Goal: Task Accomplishment & Management: Use online tool/utility

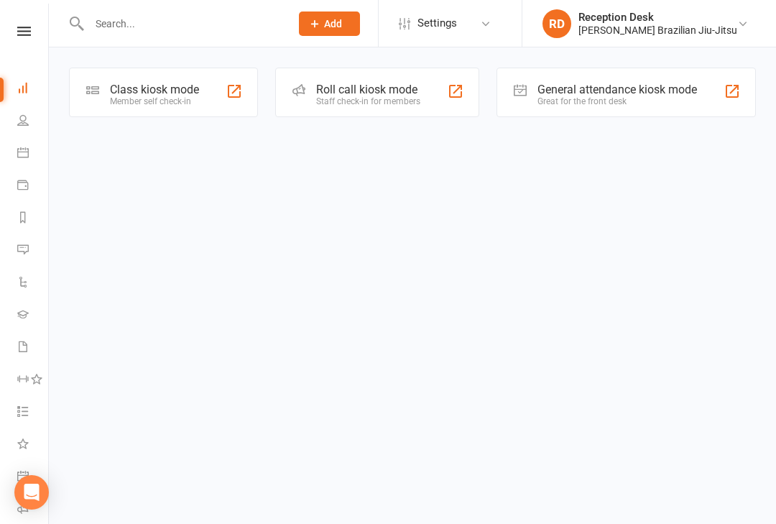
click at [577, 101] on div "Great for the front desk" at bounding box center [616, 101] width 159 height 10
click at [160, 83] on div "Class kiosk mode" at bounding box center [154, 90] width 89 height 14
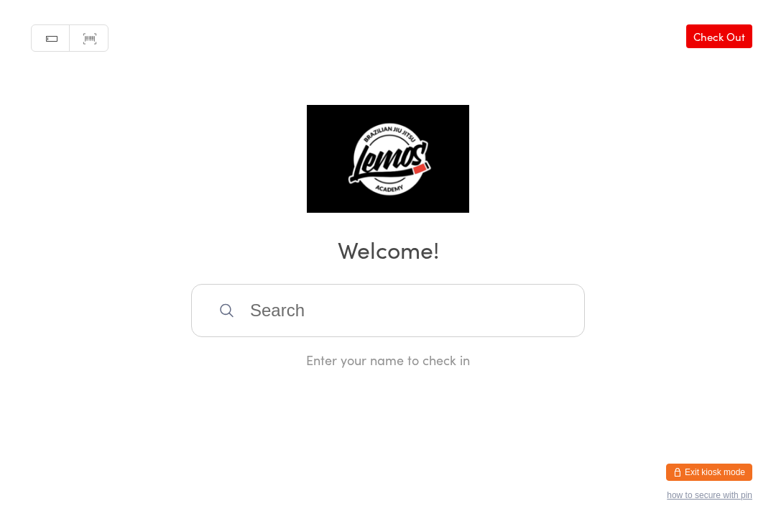
click at [630, 93] on div "Manual search Scanner input Check Out Welcome! Enter your name to check in" at bounding box center [388, 184] width 776 height 369
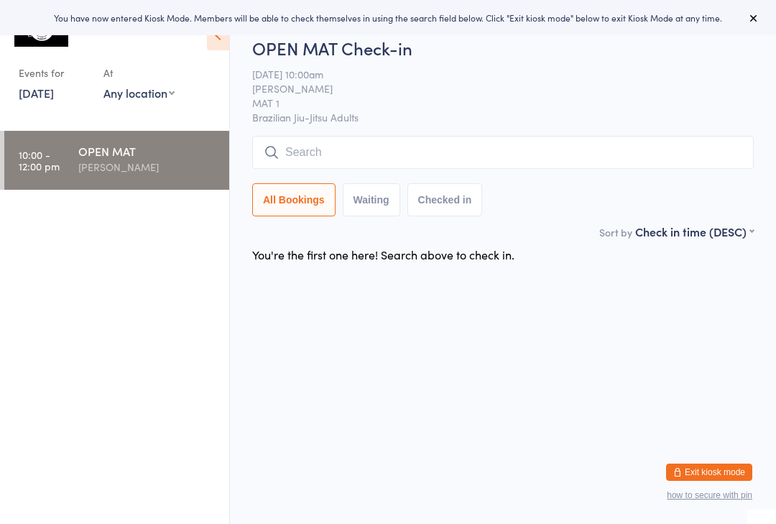
click at [317, 144] on input "search" at bounding box center [502, 152] width 501 height 33
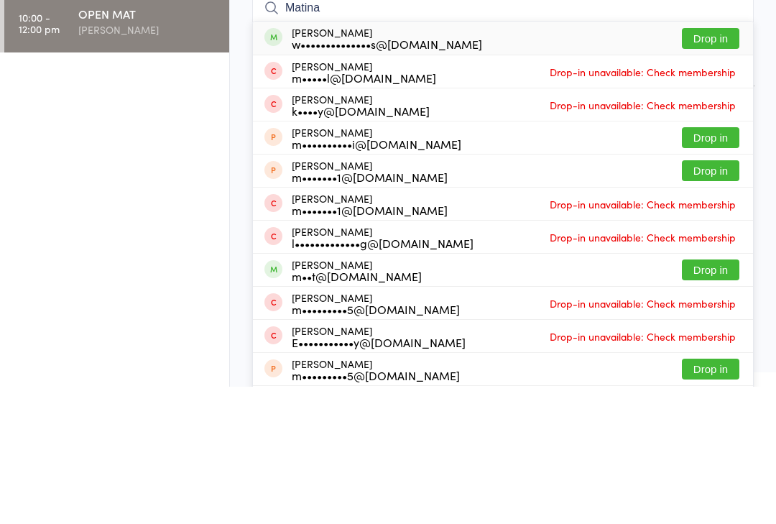
type input "Matina"
click at [707, 165] on button "Drop in" at bounding box center [710, 175] width 57 height 21
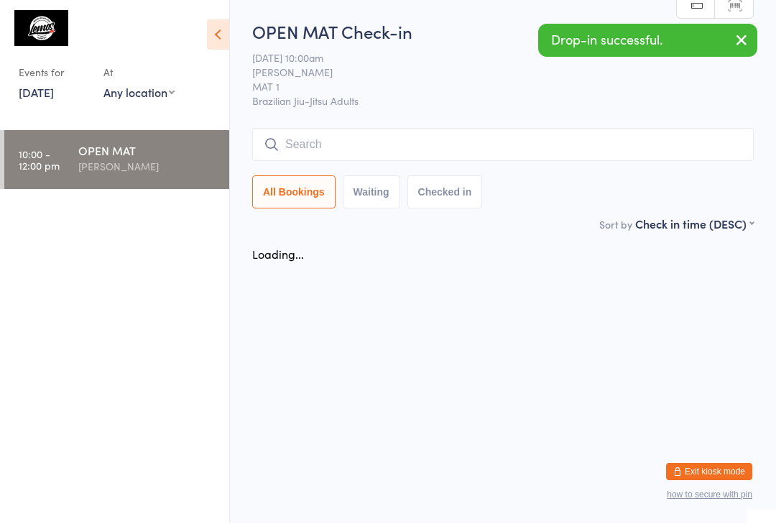
scroll to position [1, 0]
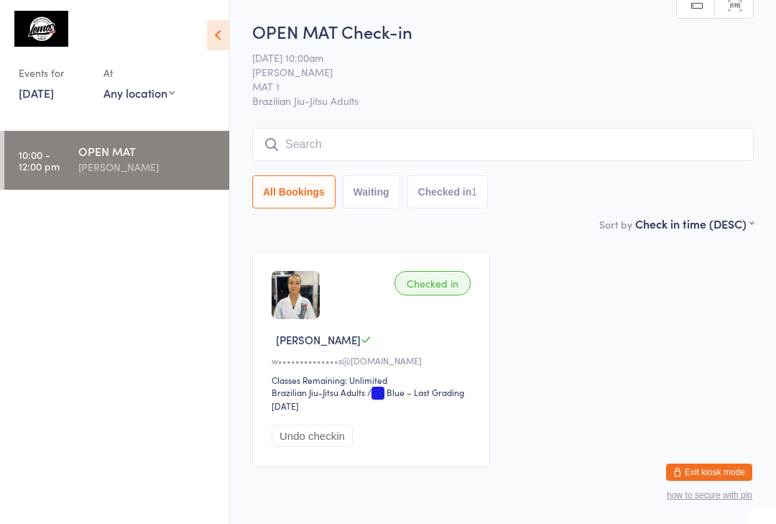
click at [662, 139] on input "search" at bounding box center [502, 144] width 501 height 33
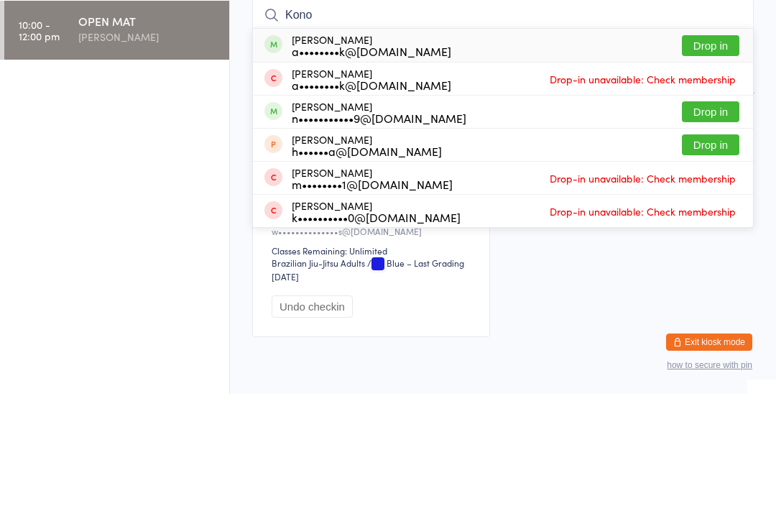
type input "Kono"
click at [705, 165] on button "Drop in" at bounding box center [710, 175] width 57 height 21
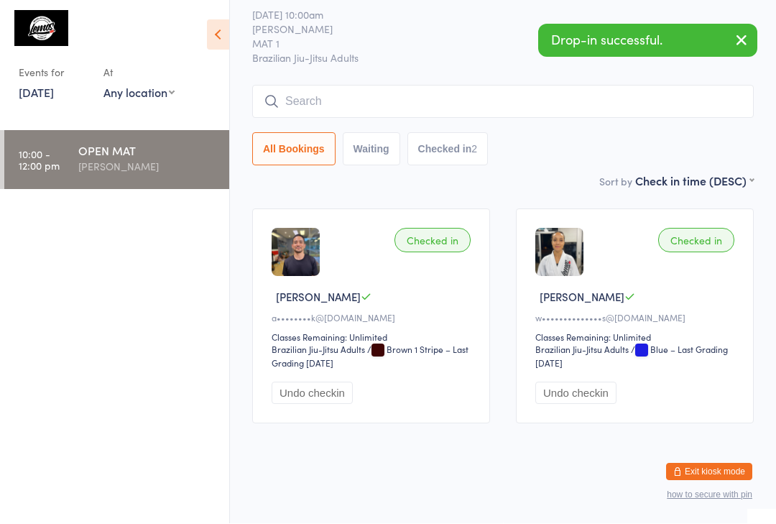
click at [507, 85] on input "search" at bounding box center [502, 101] width 501 height 33
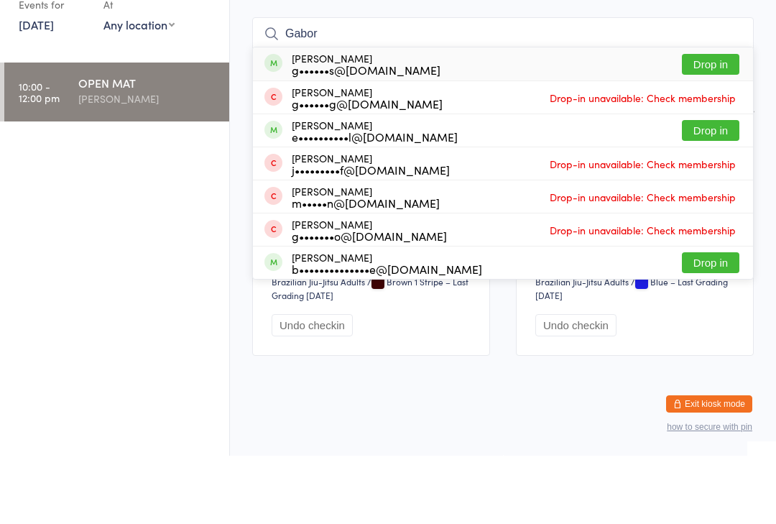
type input "Gabor"
click at [712, 122] on button "Drop in" at bounding box center [710, 132] width 57 height 21
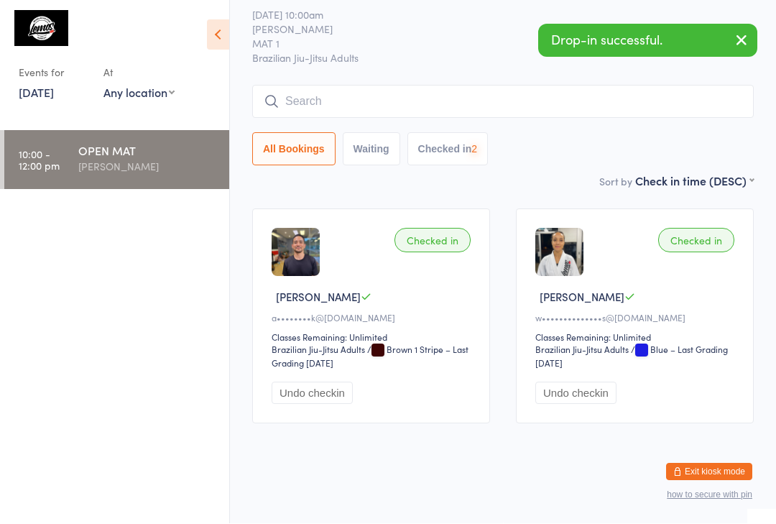
scroll to position [62, 0]
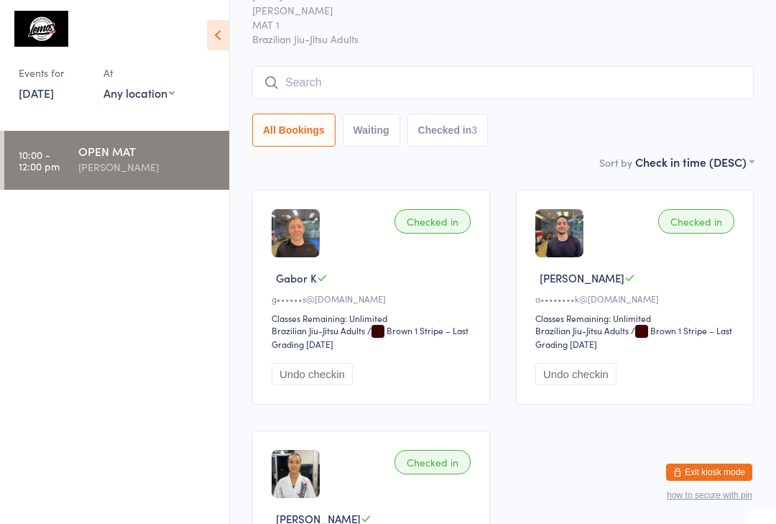
click at [625, 78] on input "search" at bounding box center [502, 82] width 501 height 33
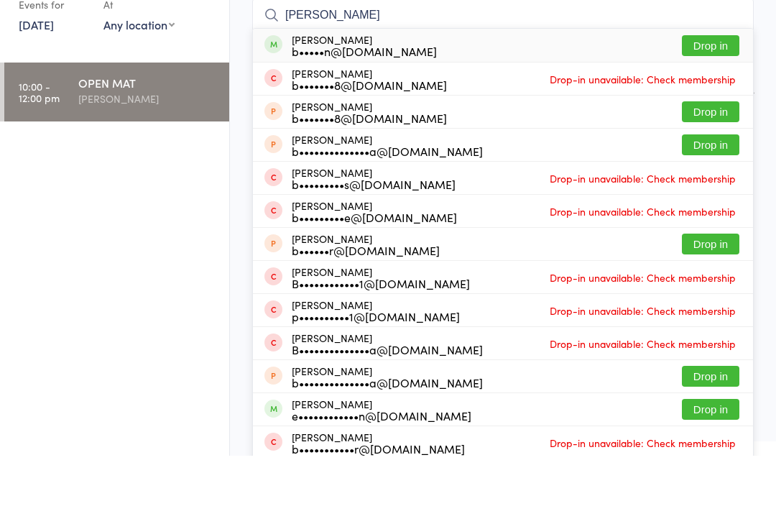
type input "[PERSON_NAME]"
click at [716, 103] on button "Drop in" at bounding box center [710, 113] width 57 height 21
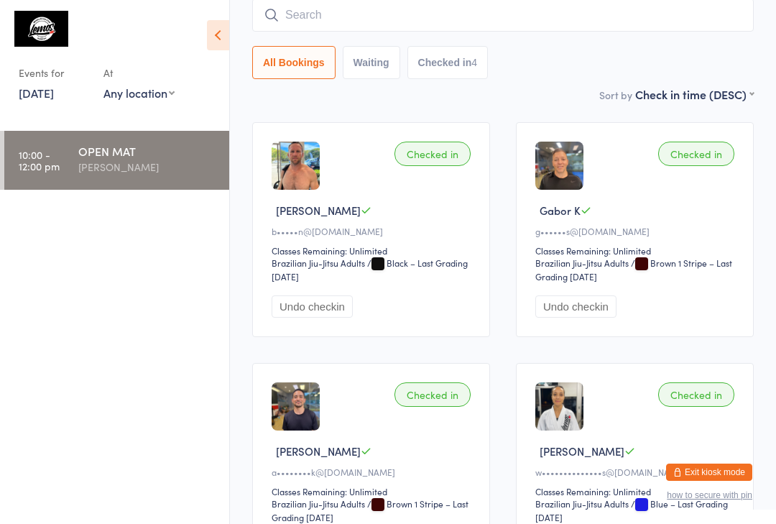
click at [575, 13] on input "search" at bounding box center [502, 15] width 501 height 33
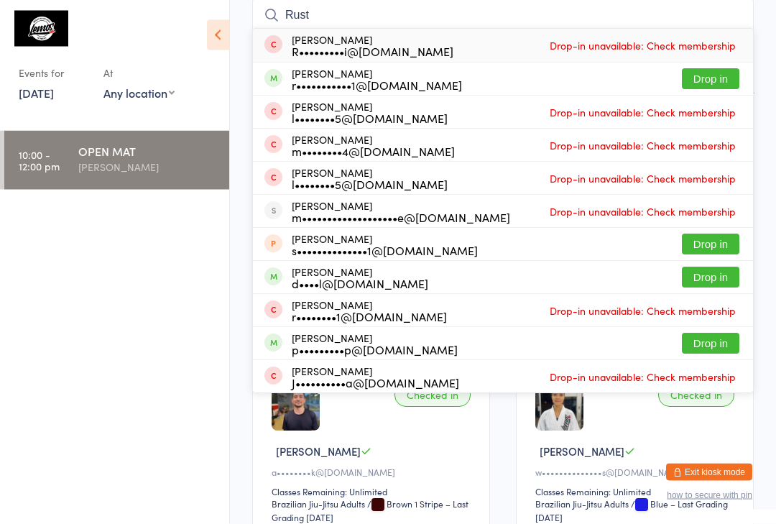
type input "Rust"
click at [720, 83] on button "Drop in" at bounding box center [710, 79] width 57 height 21
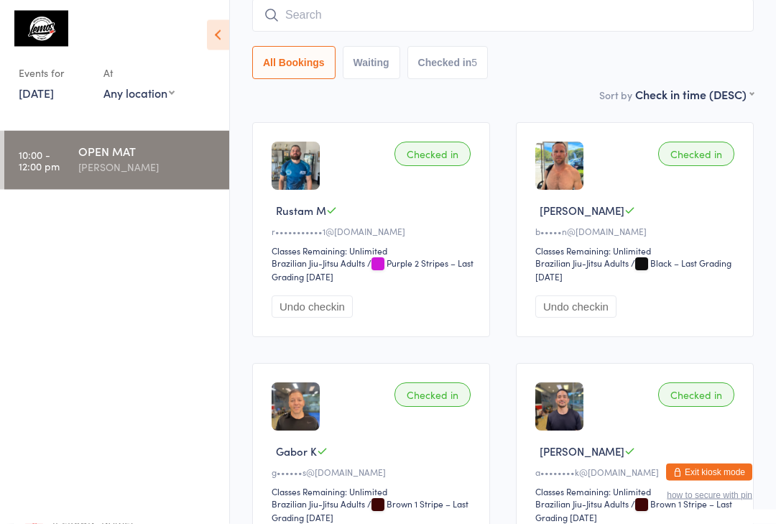
click at [157, 174] on div "[PERSON_NAME]" at bounding box center [147, 167] width 139 height 17
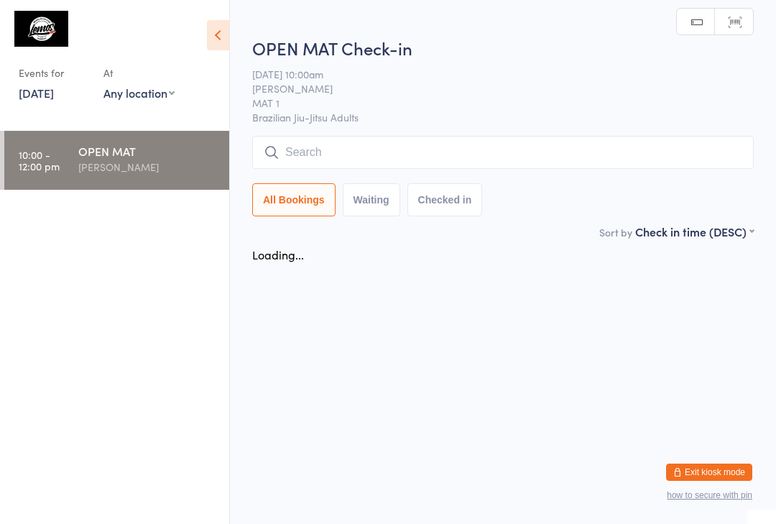
click at [389, 151] on input "search" at bounding box center [502, 152] width 501 height 33
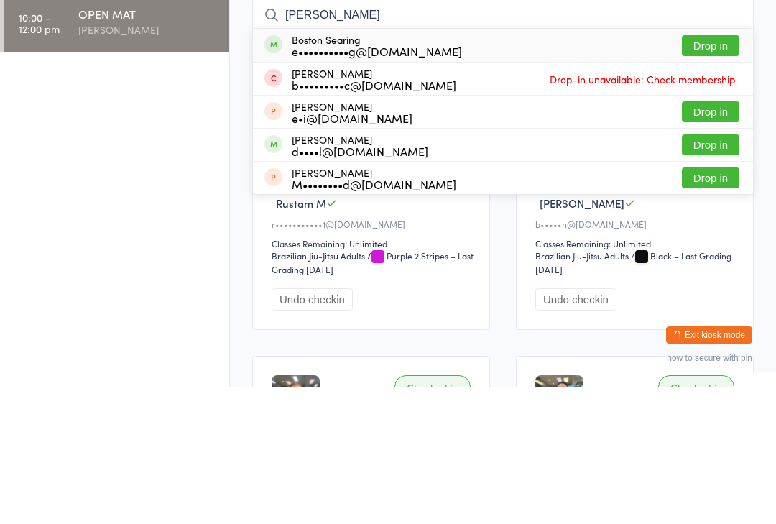
type input "[PERSON_NAME]"
click at [713, 172] on button "Drop in" at bounding box center [710, 182] width 57 height 21
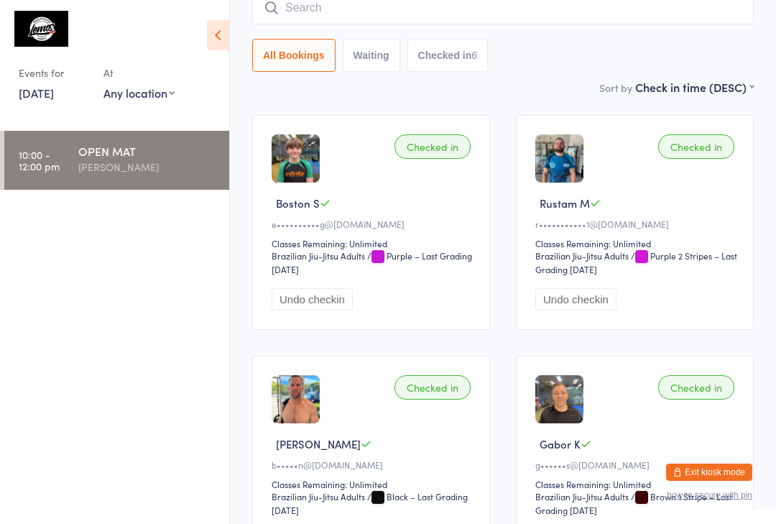
click at [515, 15] on input "search" at bounding box center [502, 7] width 501 height 33
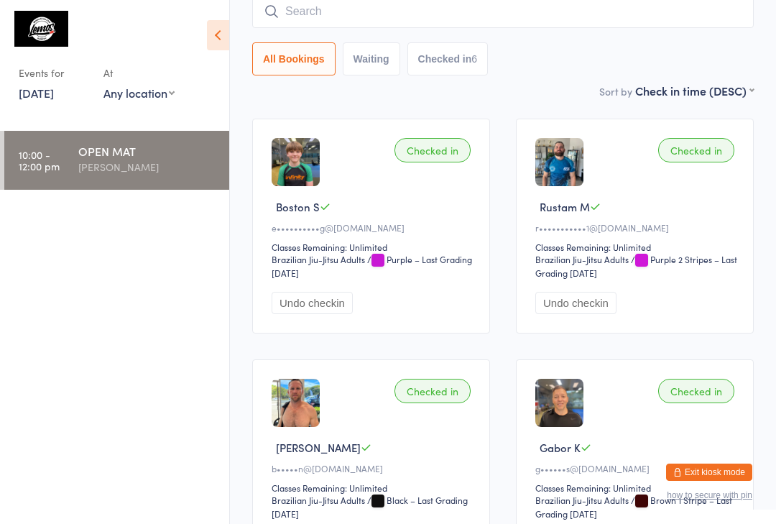
scroll to position [130, 0]
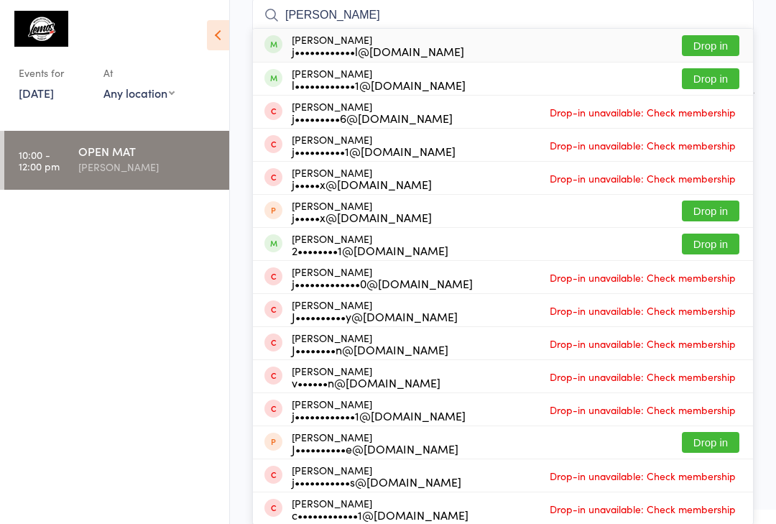
type input "[PERSON_NAME]"
click at [708, 40] on button "Drop in" at bounding box center [710, 45] width 57 height 21
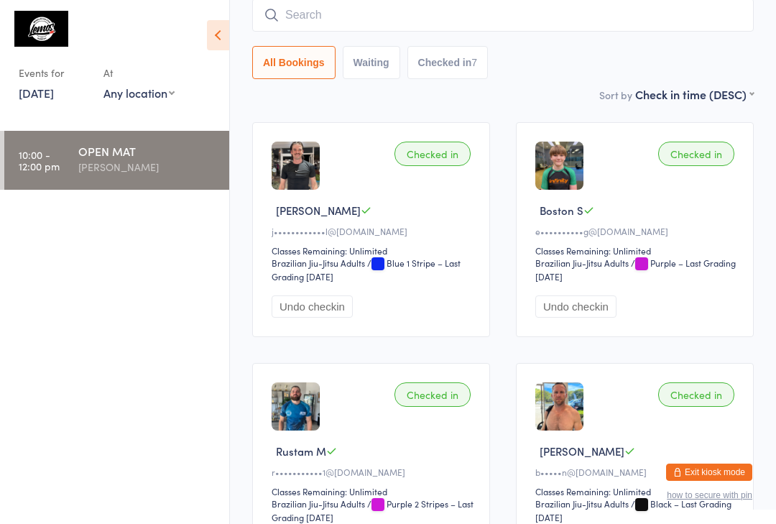
scroll to position [126, 0]
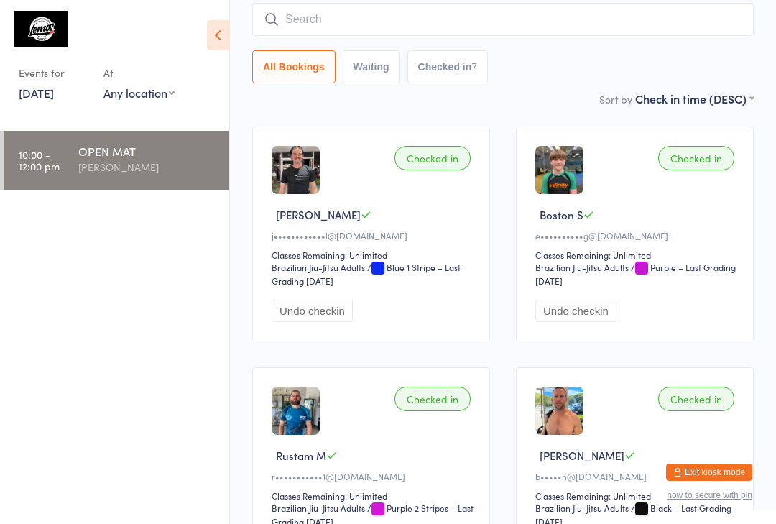
click at [487, 27] on input "search" at bounding box center [502, 19] width 501 height 33
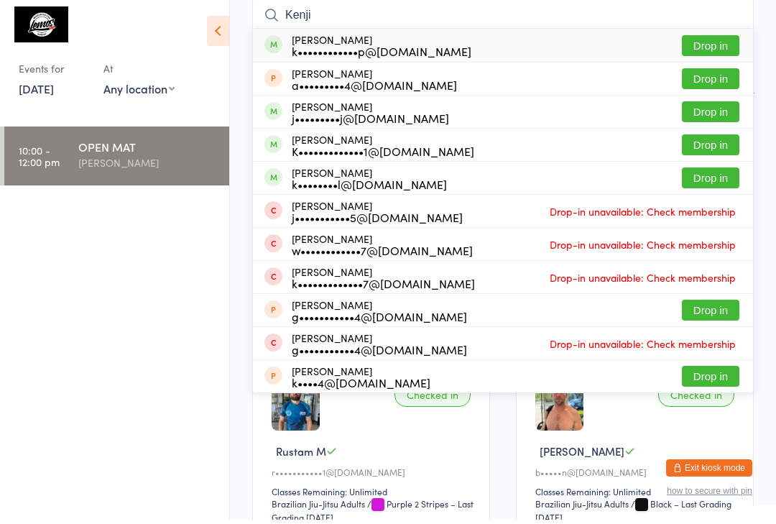
type input "Kenji"
click at [723, 41] on button "Drop in" at bounding box center [710, 50] width 57 height 21
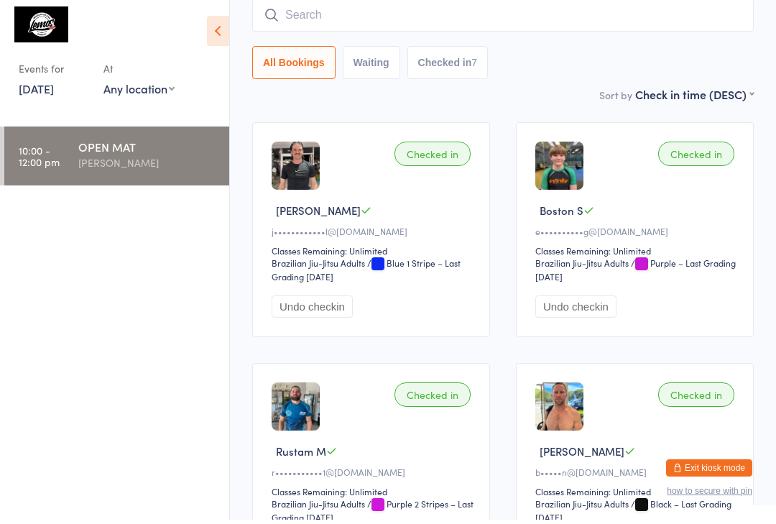
scroll to position [130, 0]
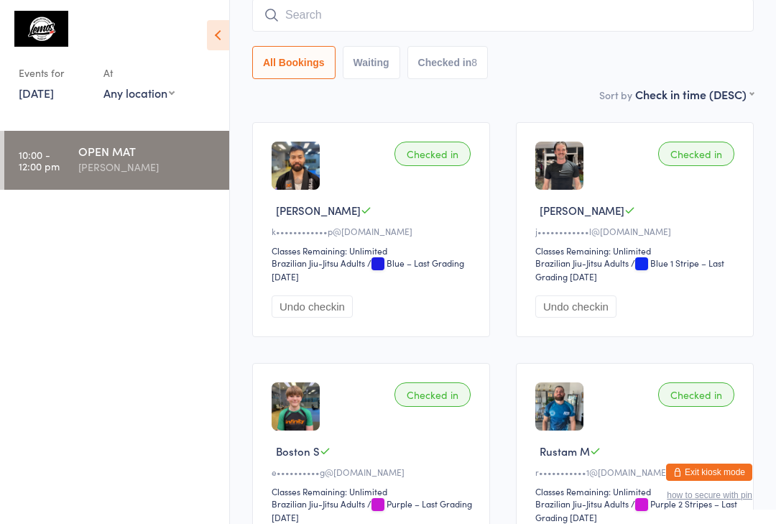
click at [358, 23] on input "search" at bounding box center [502, 15] width 501 height 33
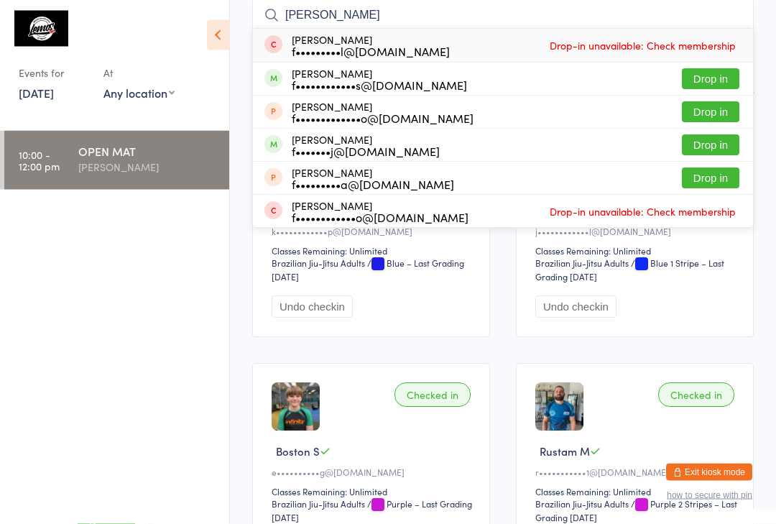
type input "[PERSON_NAME]"
click at [721, 73] on button "Drop in" at bounding box center [710, 79] width 57 height 21
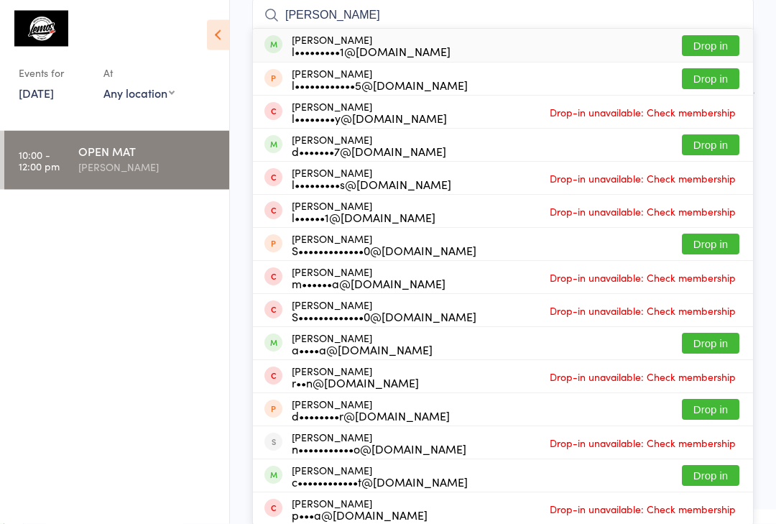
type input "[PERSON_NAME]"
click at [707, 45] on button "Drop in" at bounding box center [710, 46] width 57 height 21
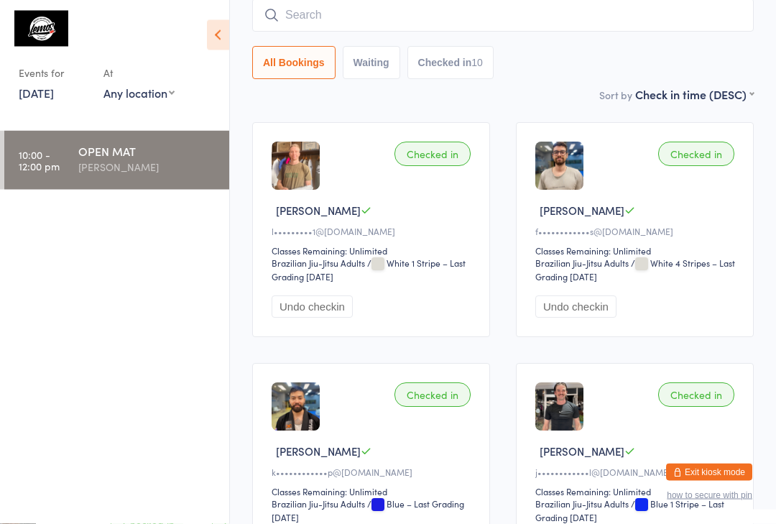
click at [425, 11] on input "search" at bounding box center [502, 15] width 501 height 33
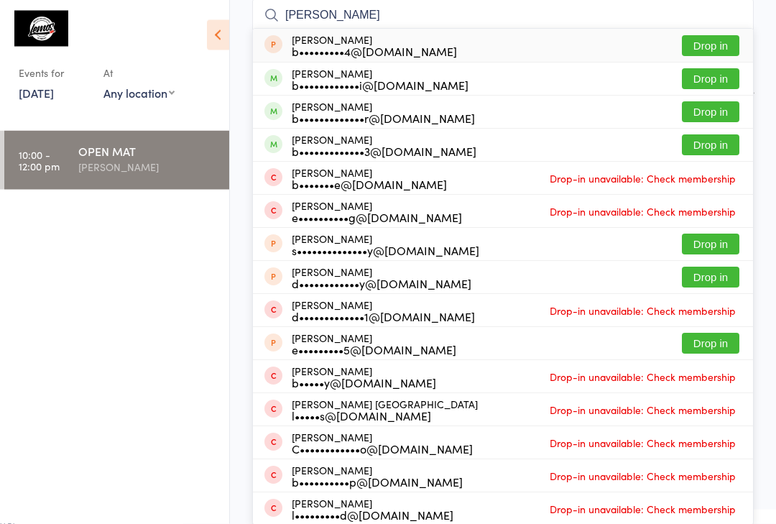
type input "[PERSON_NAME]"
click at [723, 138] on button "Drop in" at bounding box center [710, 145] width 57 height 21
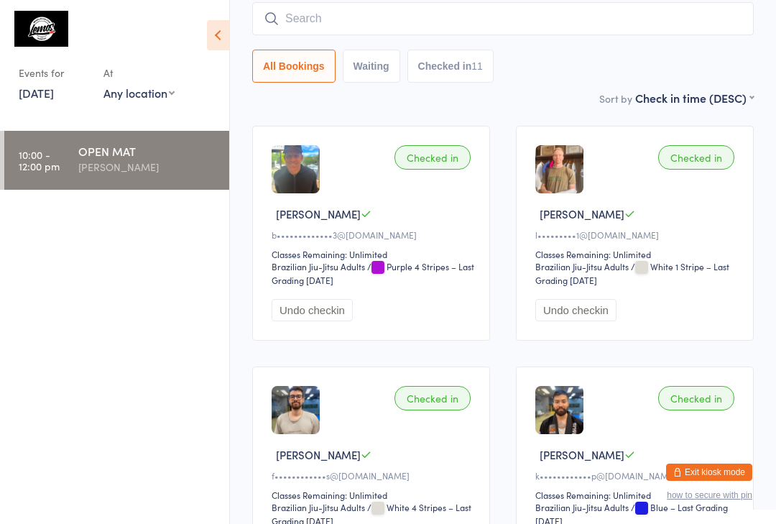
scroll to position [126, 0]
click at [151, 157] on div "OPEN MAT" at bounding box center [147, 151] width 139 height 16
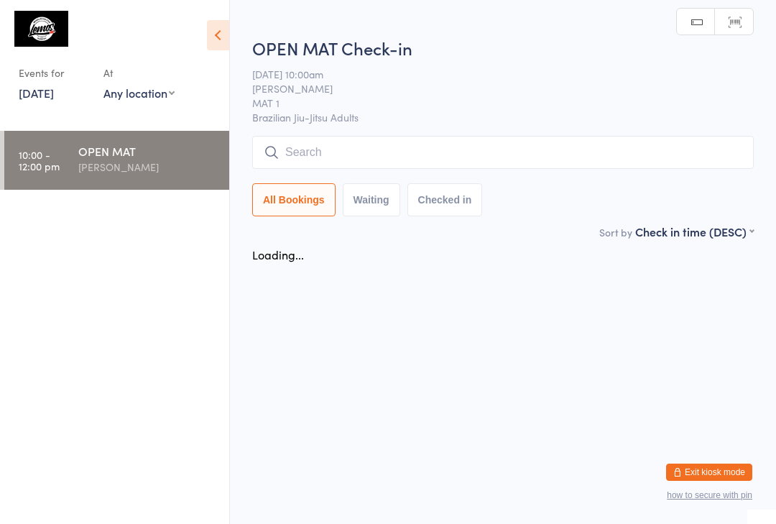
scroll to position [0, 0]
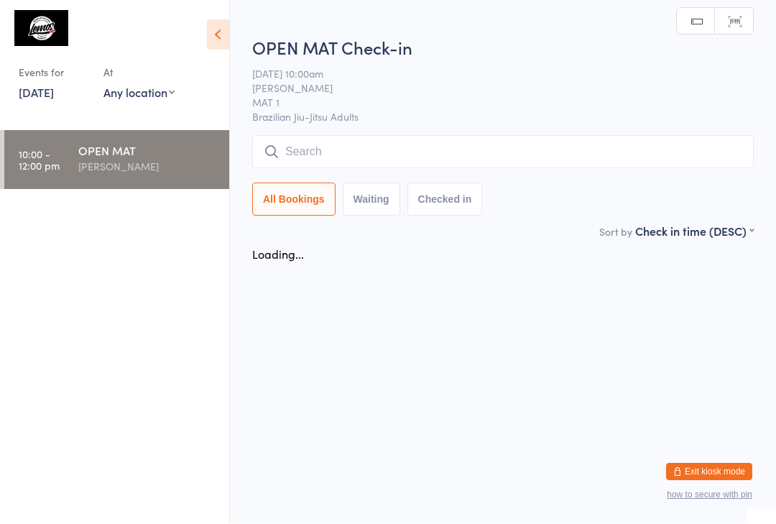
click at [424, 140] on input "search" at bounding box center [502, 152] width 501 height 33
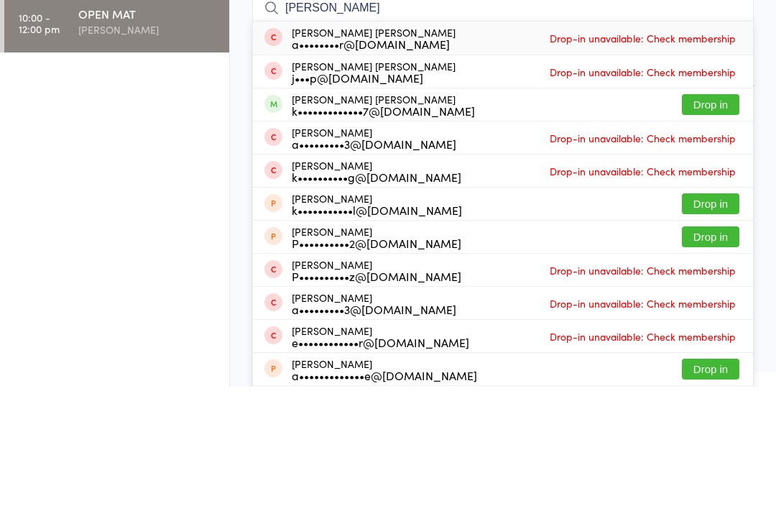
type input "[PERSON_NAME]"
click at [715, 231] on button "Drop in" at bounding box center [710, 241] width 57 height 21
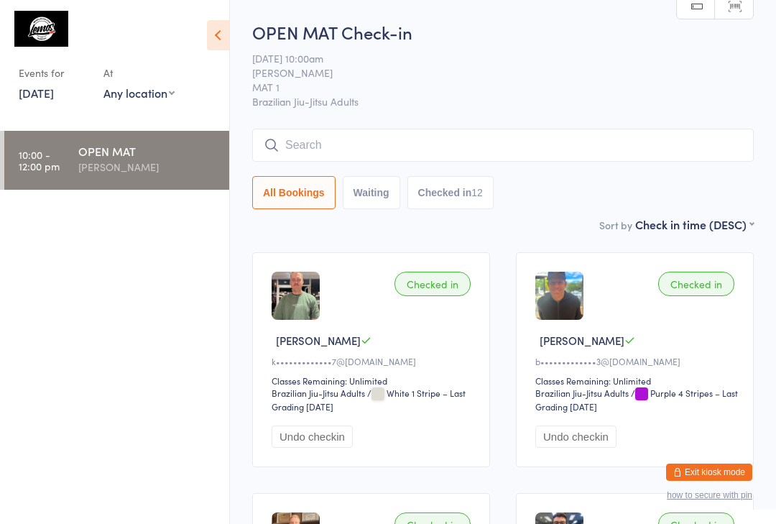
click at [330, 126] on div "OPEN MAT Check-in [DATE] 10:00am [PERSON_NAME] MAT 1 Brazilian Jiu-Jitsu Adults…" at bounding box center [502, 118] width 501 height 196
click at [307, 135] on input "search" at bounding box center [502, 145] width 501 height 33
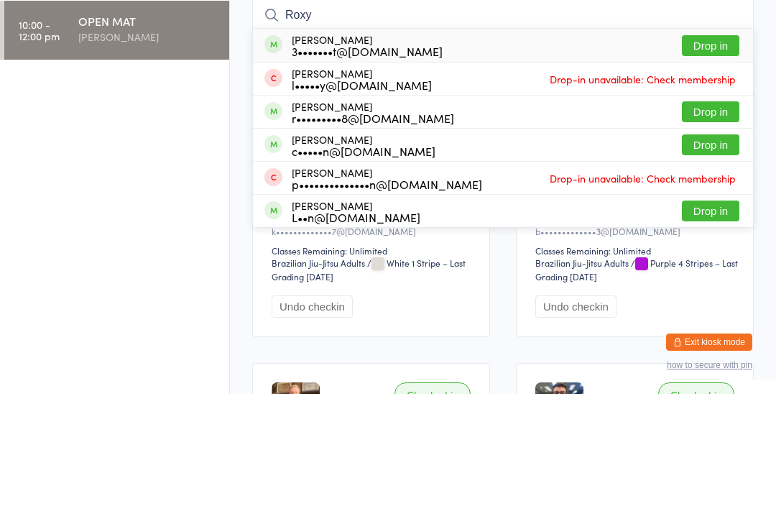
type input "Roxy"
click at [723, 165] on button "Drop in" at bounding box center [710, 175] width 57 height 21
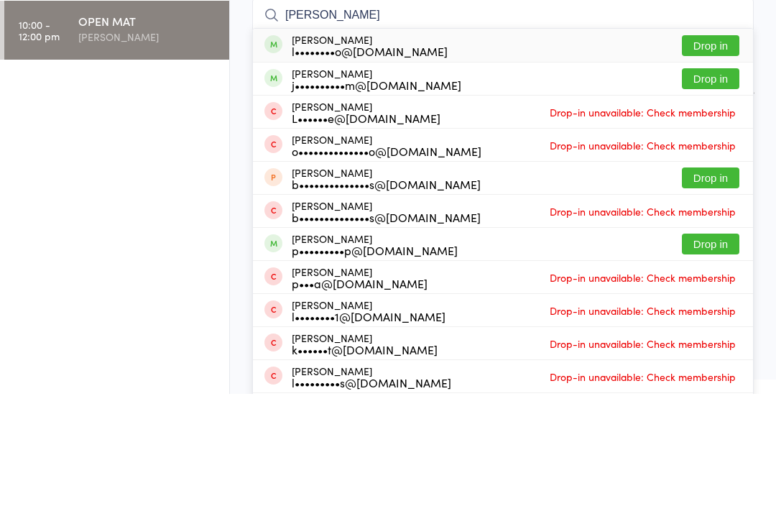
type input "[PERSON_NAME]"
click at [714, 165] on button "Drop in" at bounding box center [710, 175] width 57 height 21
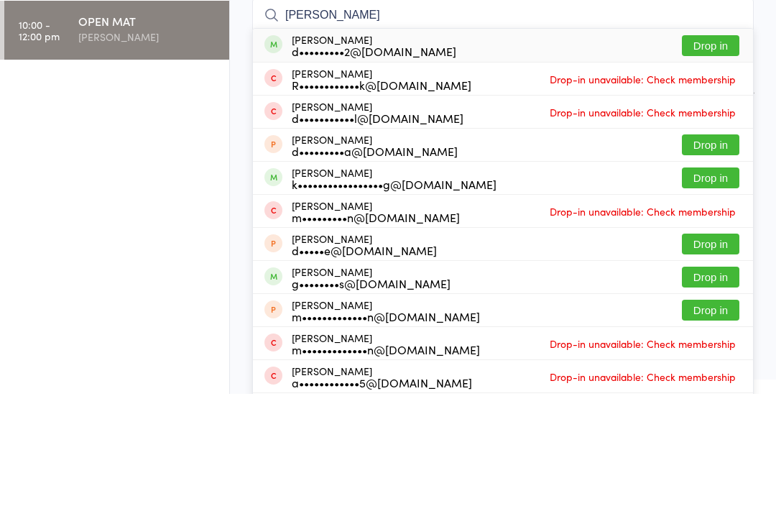
type input "[PERSON_NAME]"
click at [707, 165] on button "Drop in" at bounding box center [710, 175] width 57 height 21
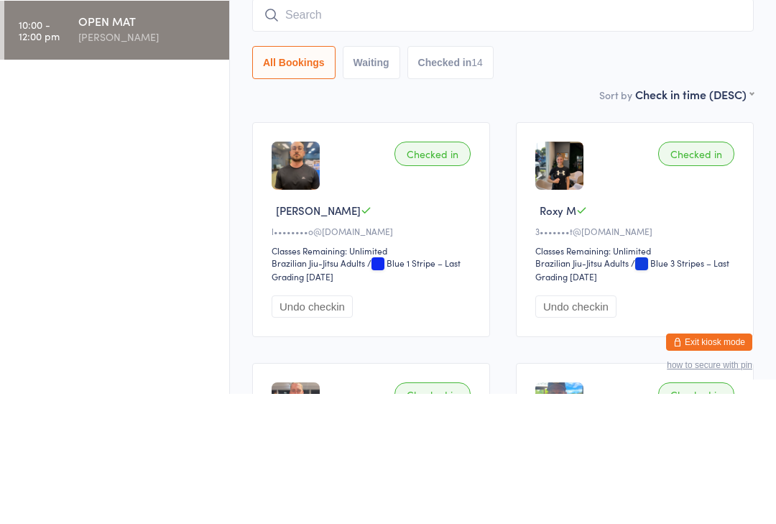
scroll to position [130, 0]
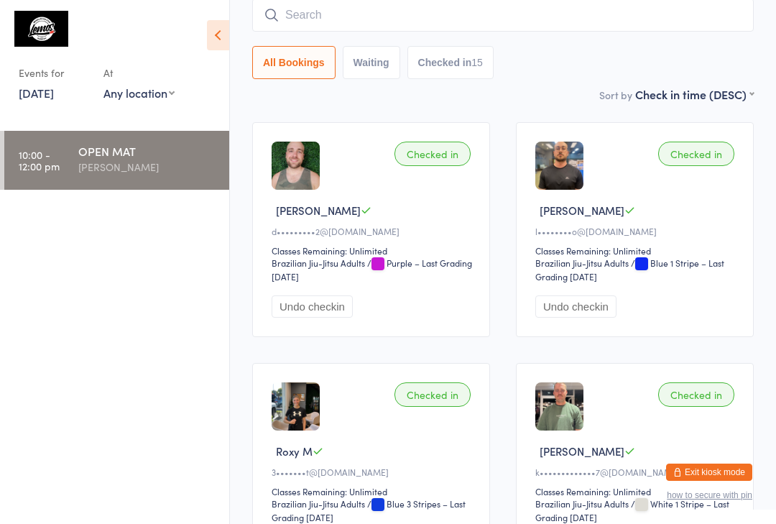
click at [424, 17] on input "search" at bounding box center [502, 15] width 501 height 33
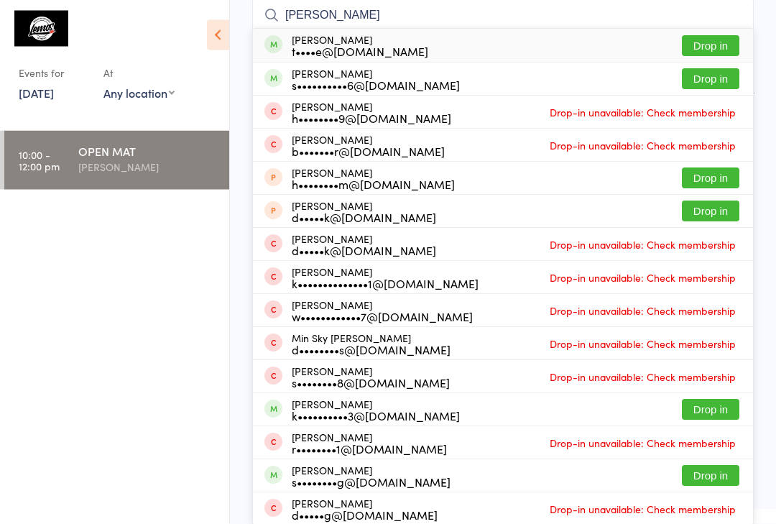
type input "[PERSON_NAME]"
click at [712, 54] on button "Drop in" at bounding box center [710, 46] width 57 height 21
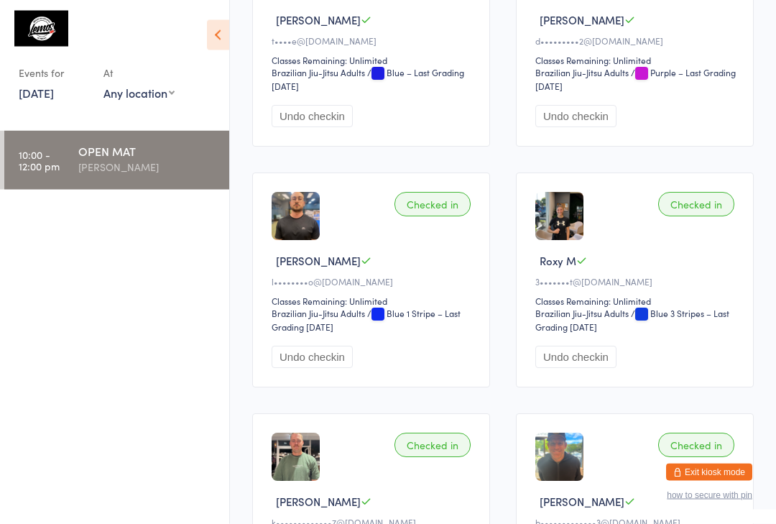
scroll to position [0, 0]
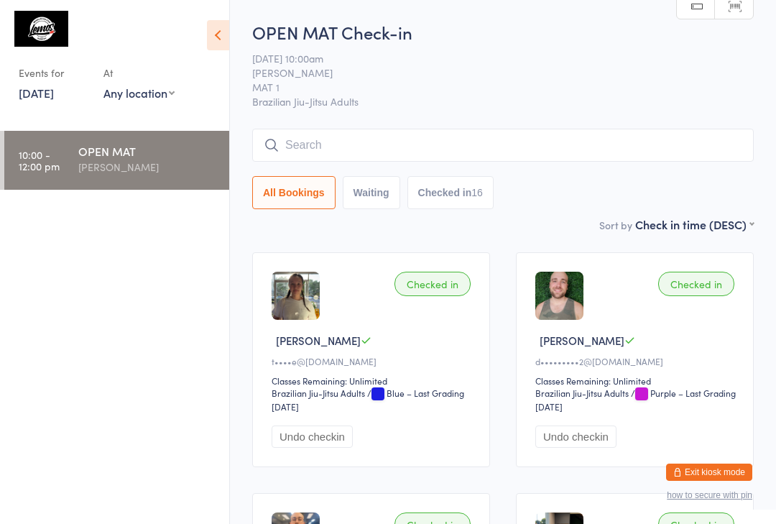
click at [340, 134] on input "search" at bounding box center [502, 145] width 501 height 33
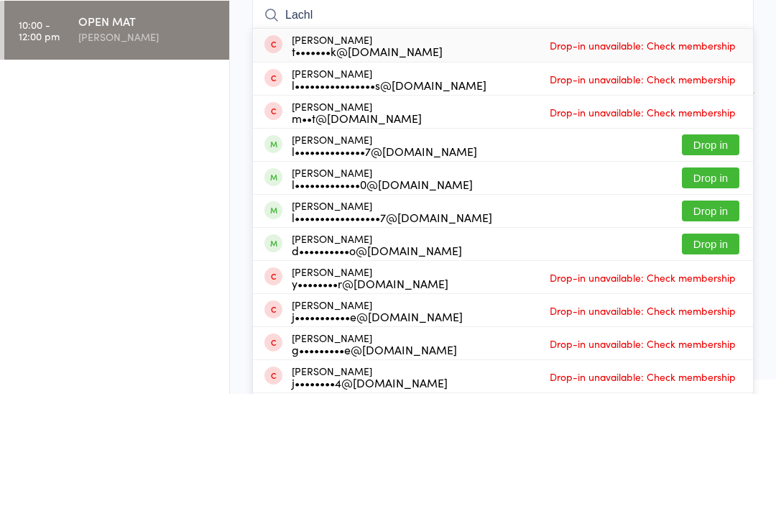
type input "Lachl"
click at [714, 297] on button "Drop in" at bounding box center [710, 307] width 57 height 21
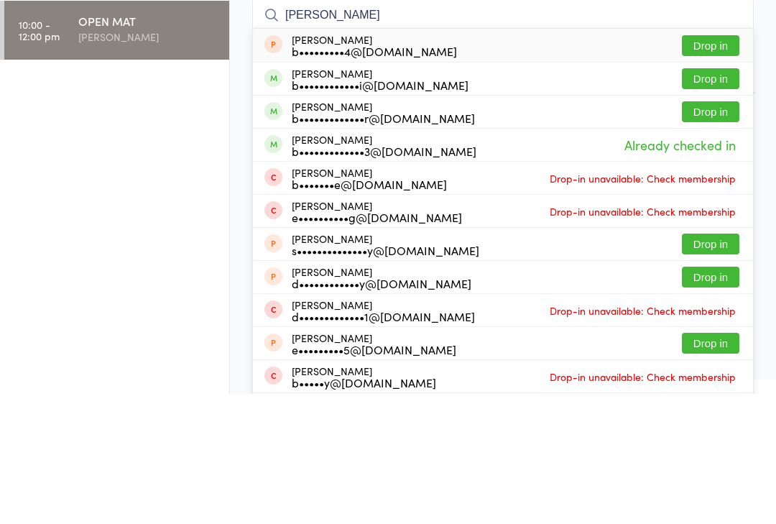
type input "[PERSON_NAME]"
click at [721, 231] on button "Drop in" at bounding box center [710, 241] width 57 height 21
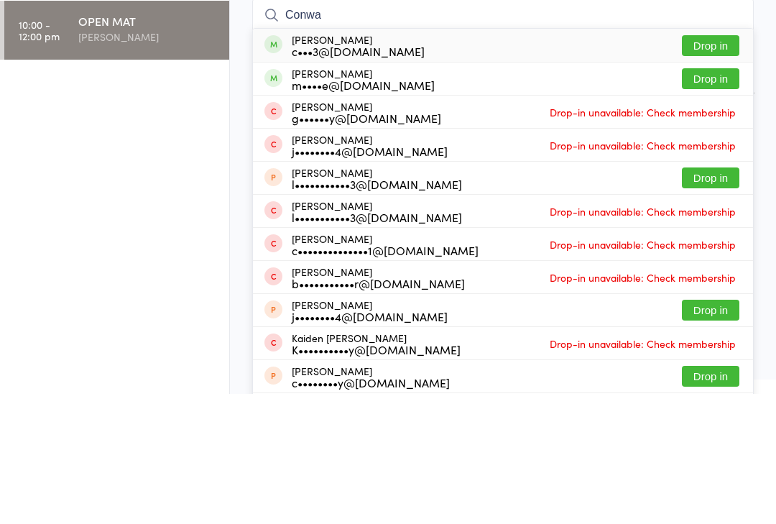
type input "Conwa"
click at [723, 165] on button "Drop in" at bounding box center [710, 175] width 57 height 21
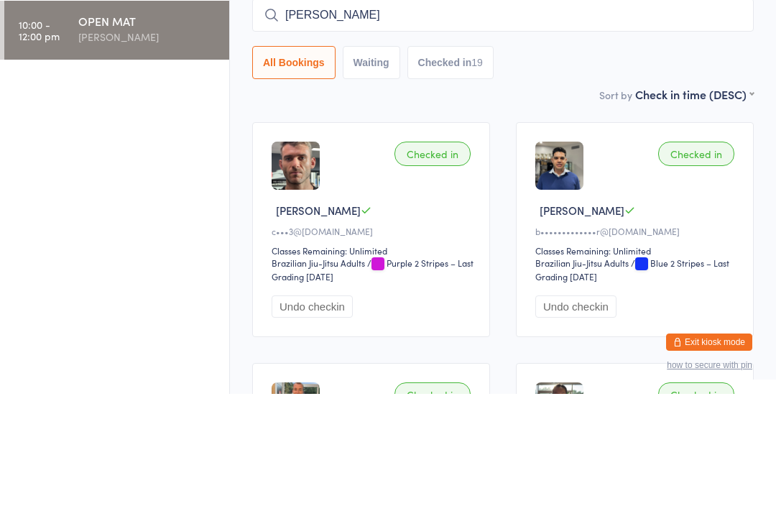
type input "[PERSON_NAME]"
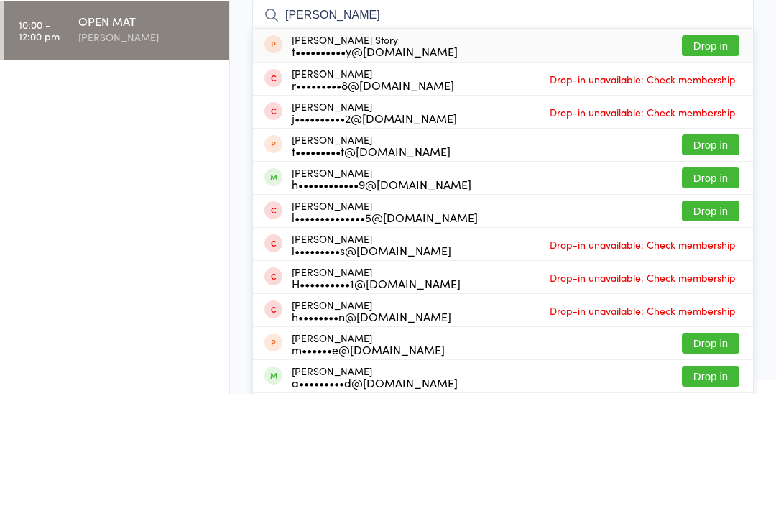
type input "[PERSON_NAME]"
click at [709, 297] on button "Drop in" at bounding box center [710, 307] width 57 height 21
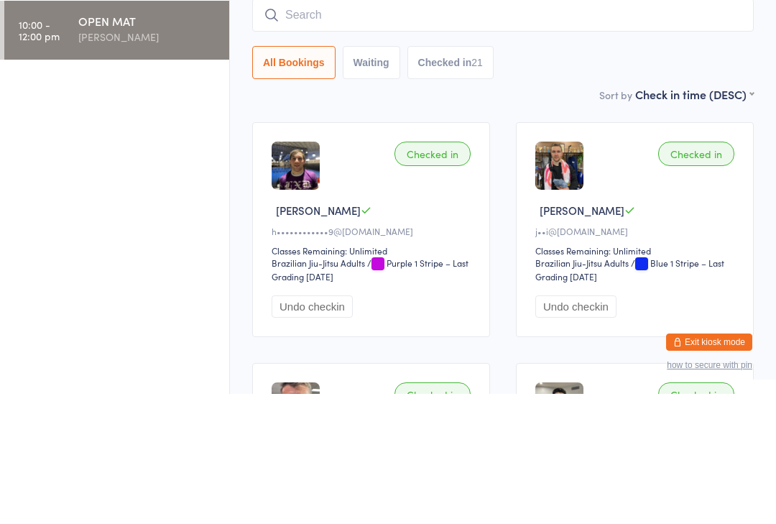
click at [391, 129] on input "search" at bounding box center [502, 145] width 501 height 33
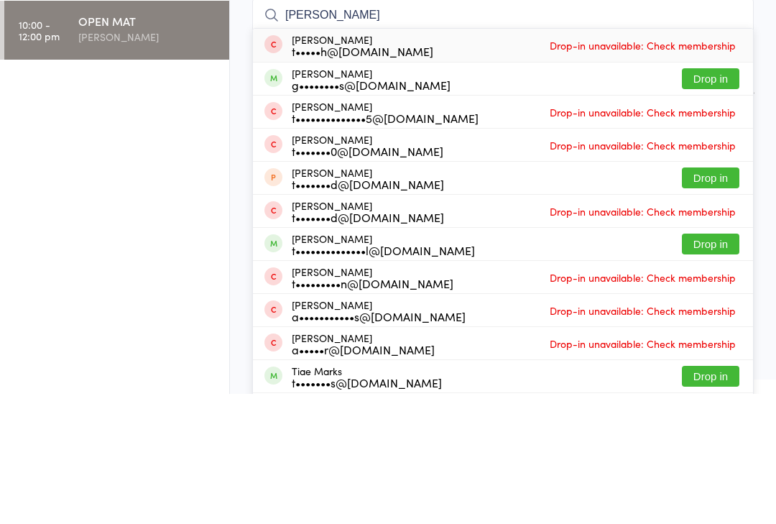
type input "[PERSON_NAME]"
click at [718, 198] on button "Drop in" at bounding box center [710, 208] width 57 height 21
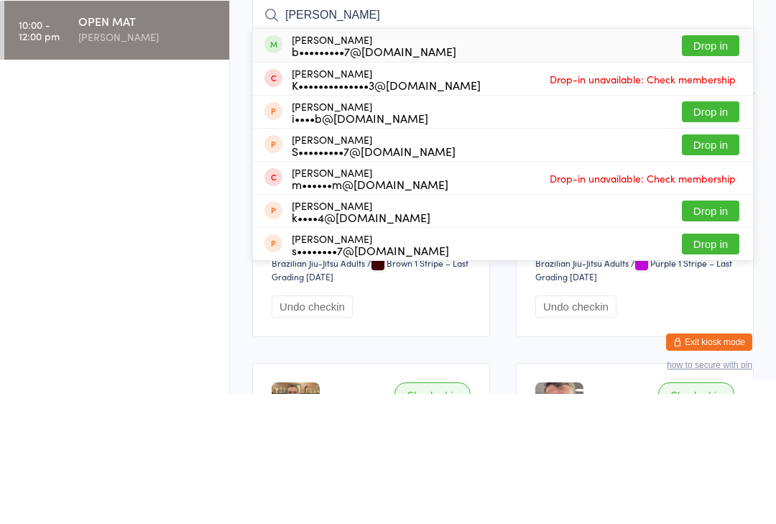
type input "[PERSON_NAME]"
click at [334, 175] on div "b•••••••••7@[DOMAIN_NAME]" at bounding box center [374, 180] width 165 height 11
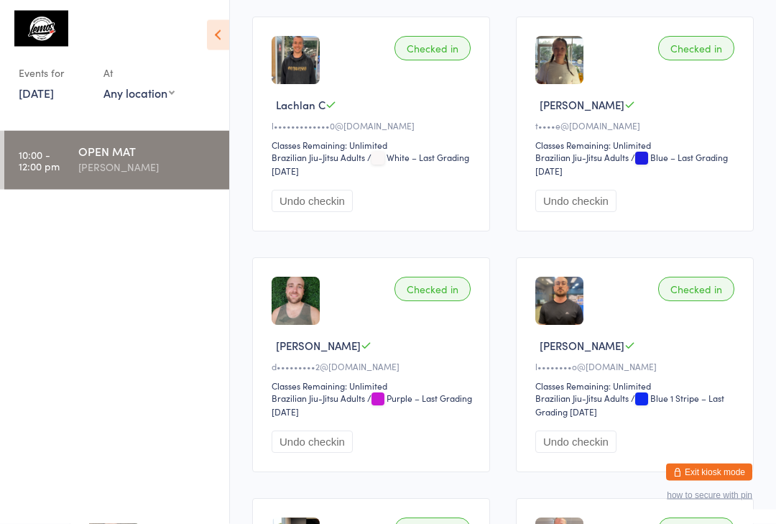
scroll to position [979, 0]
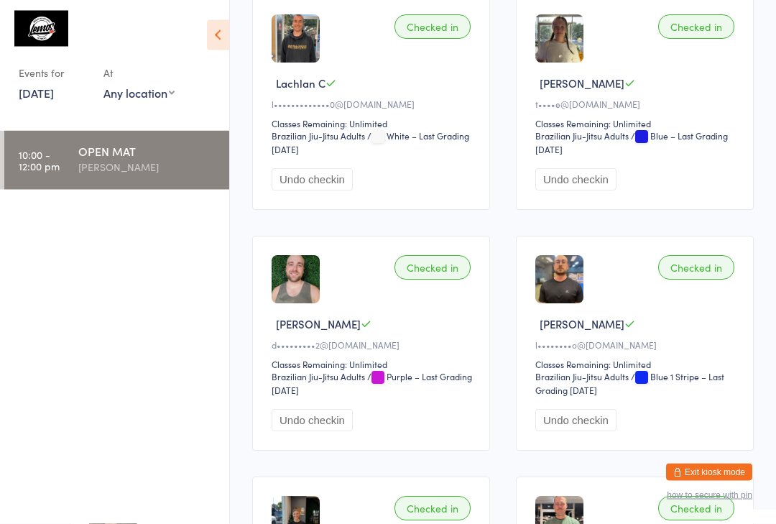
click at [163, 152] on div "OPEN MAT" at bounding box center [147, 151] width 139 height 16
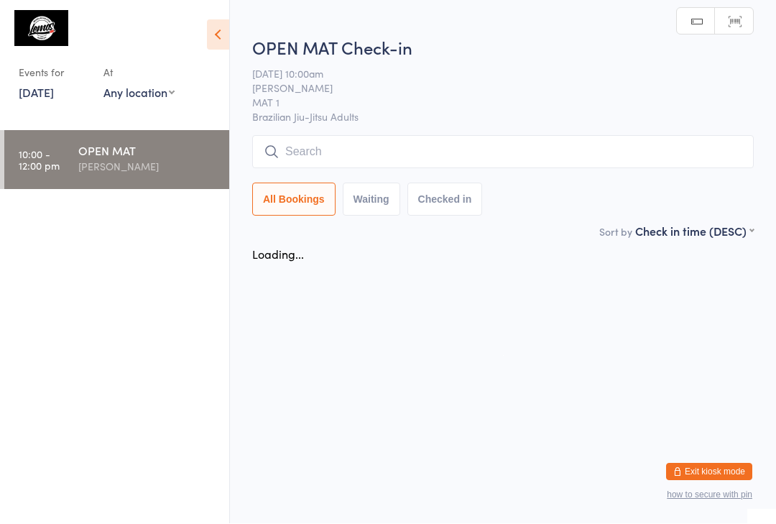
scroll to position [1, 0]
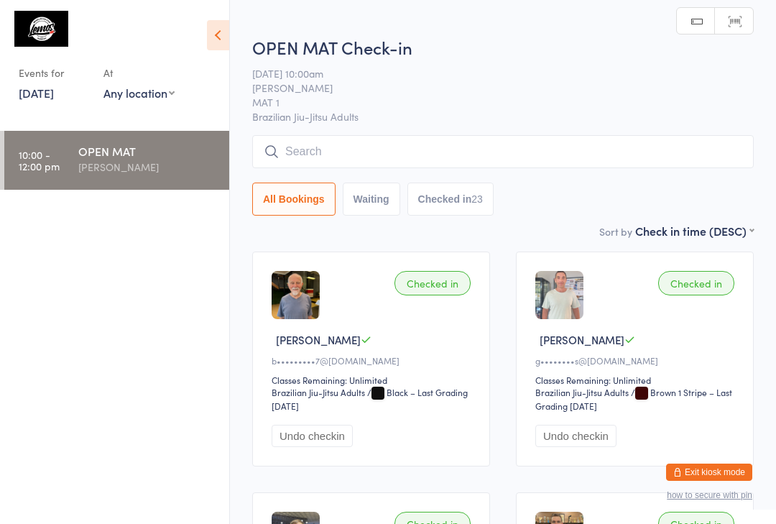
click at [333, 143] on input "search" at bounding box center [502, 151] width 501 height 33
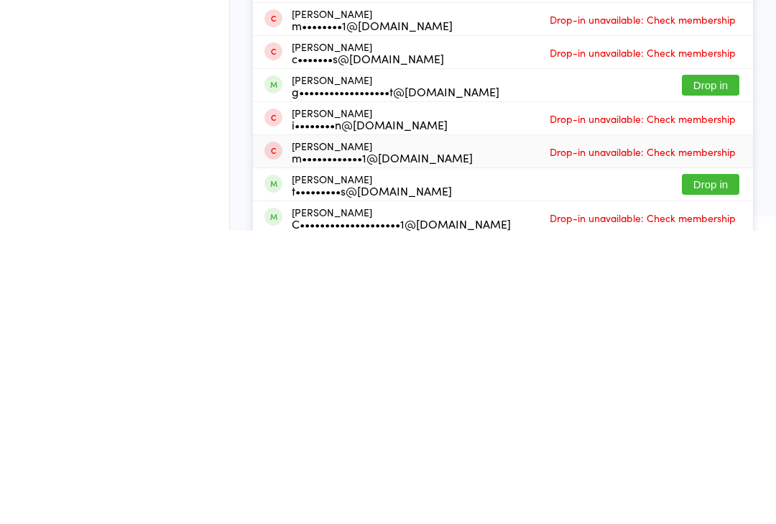
type input "Max"
click at [338, 445] on div "m••••••••••••1@[DOMAIN_NAME]" at bounding box center [382, 450] width 181 height 11
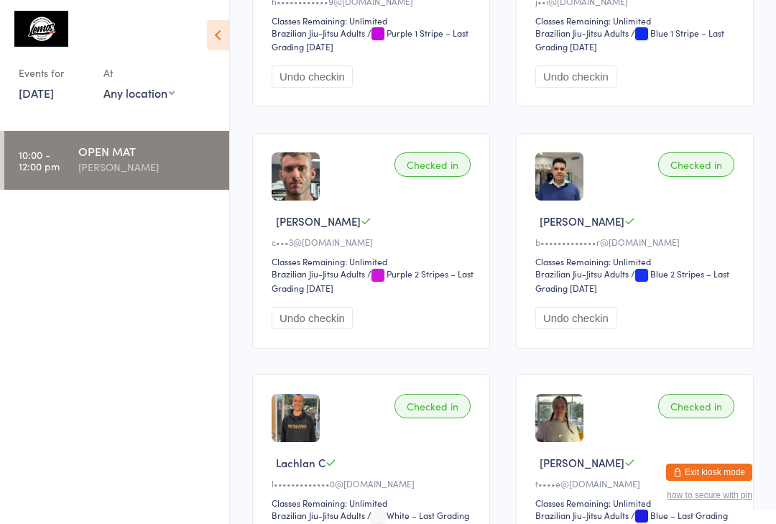
scroll to position [599, 0]
click at [137, 96] on select "Any location Recovery Zone Sauna [MEDICAL_DATA] Private Class Room Example Room…" at bounding box center [138, 93] width 71 height 16
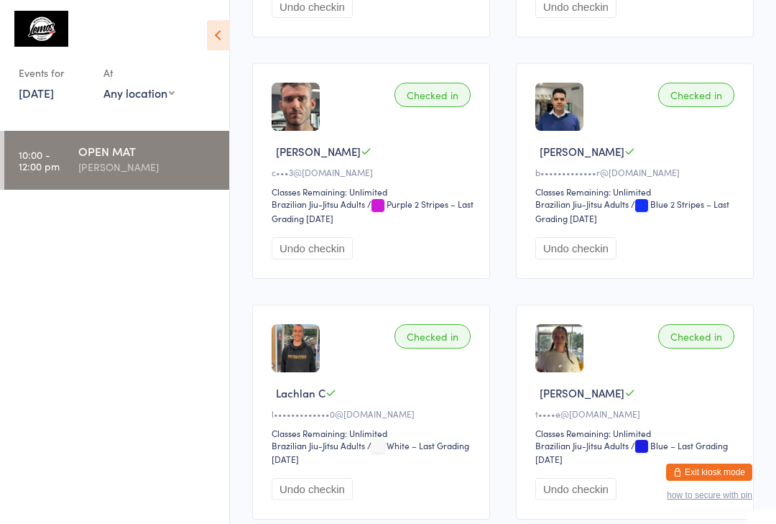
scroll to position [675, 0]
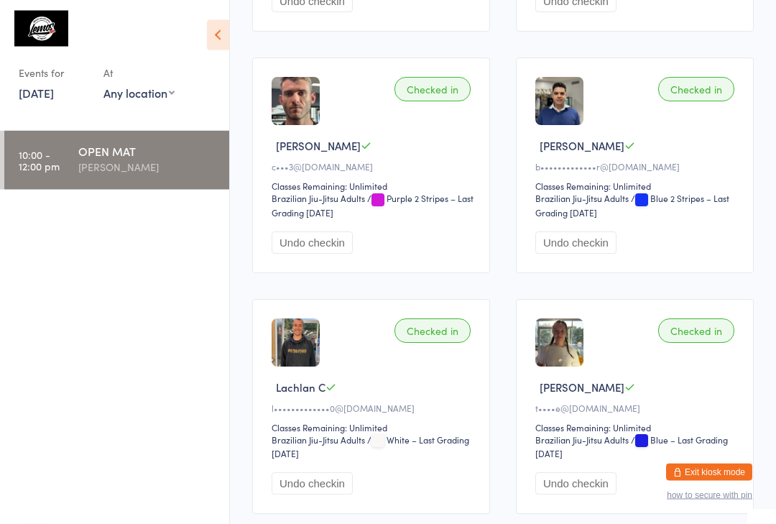
click at [108, 158] on div "OPEN MAT" at bounding box center [147, 151] width 139 height 16
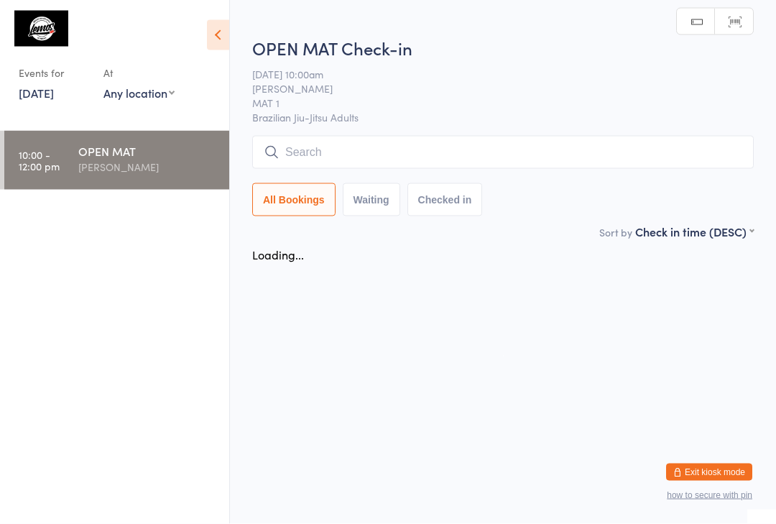
scroll to position [0, 0]
click at [119, 133] on div "OPEN MAT [PERSON_NAME]" at bounding box center [153, 159] width 151 height 57
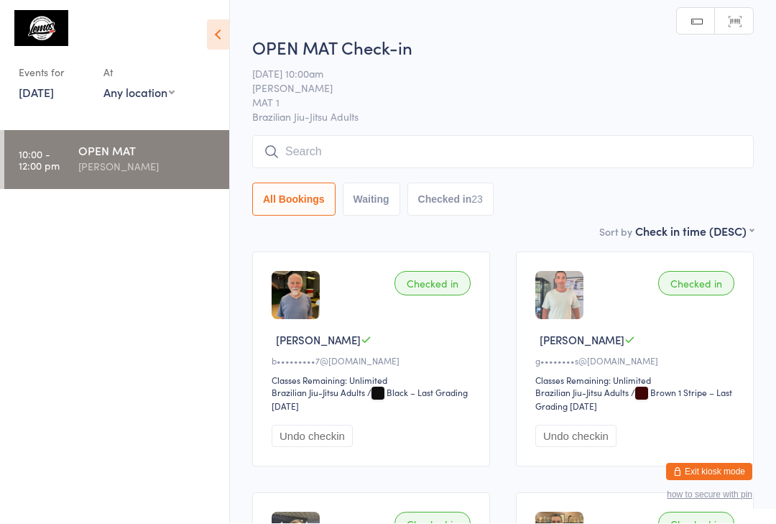
scroll to position [1, 0]
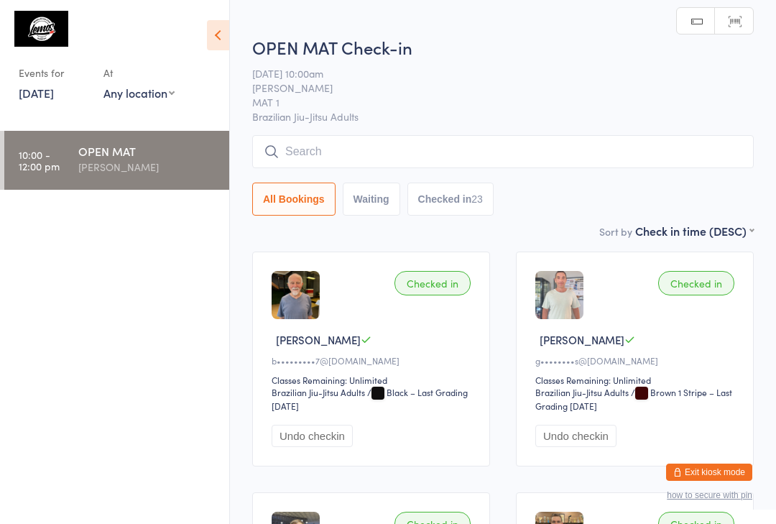
click at [324, 142] on input "search" at bounding box center [502, 151] width 501 height 33
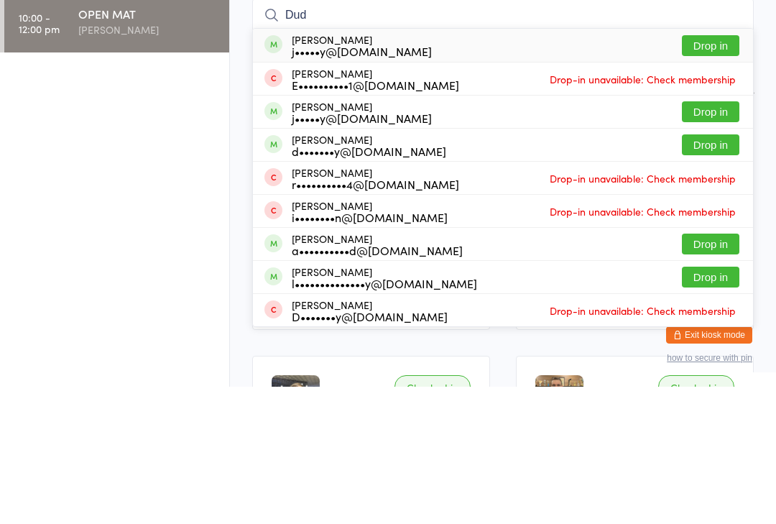
type input "Dud"
click at [708, 172] on button "Drop in" at bounding box center [710, 182] width 57 height 21
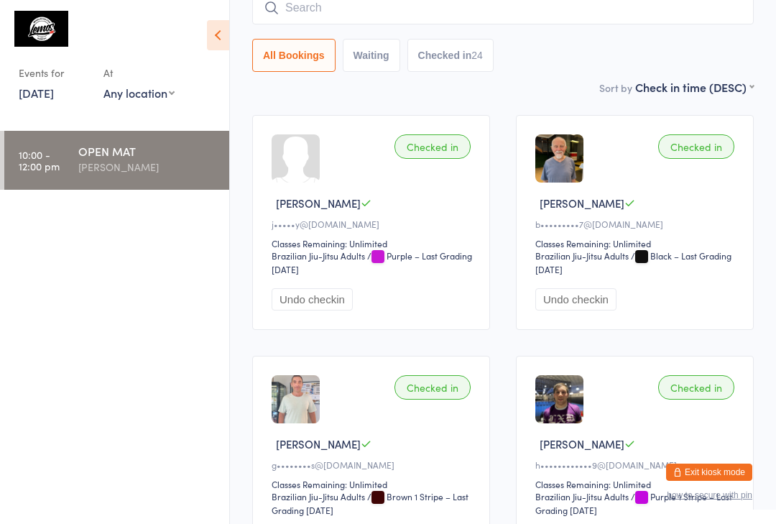
click at [333, 3] on input "search" at bounding box center [502, 7] width 501 height 33
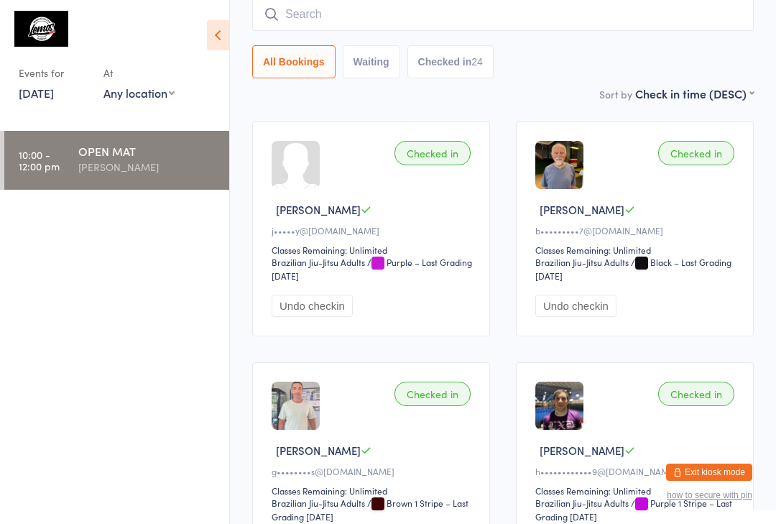
scroll to position [130, 0]
click at [116, 151] on div "OPEN MAT" at bounding box center [147, 151] width 139 height 16
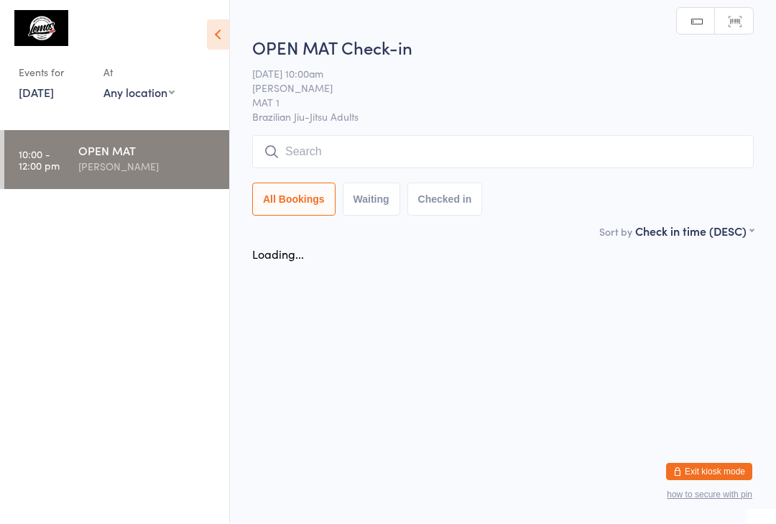
scroll to position [1, 0]
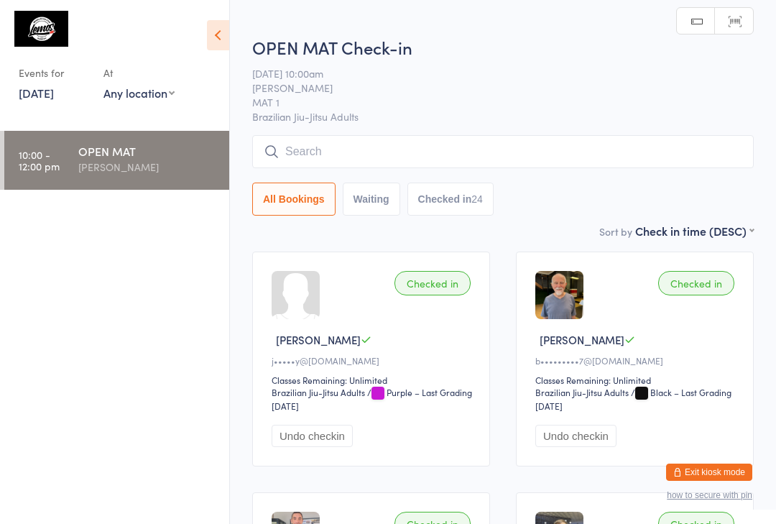
click at [417, 168] on input "search" at bounding box center [502, 151] width 501 height 33
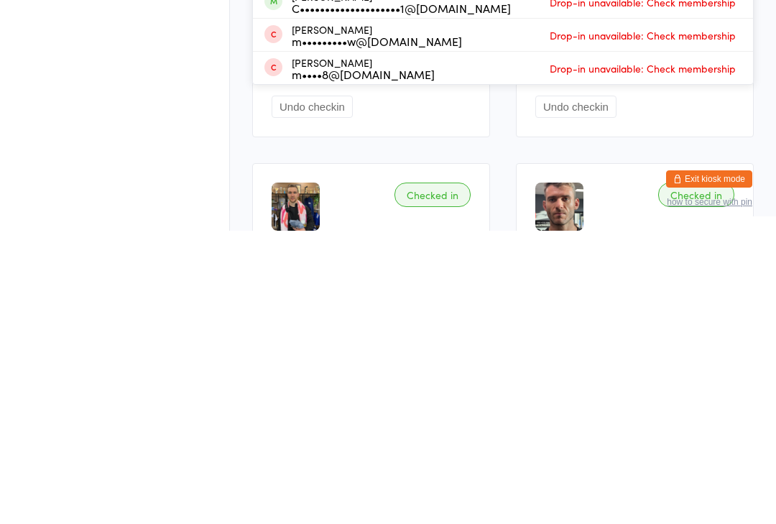
scroll to position [281, 0]
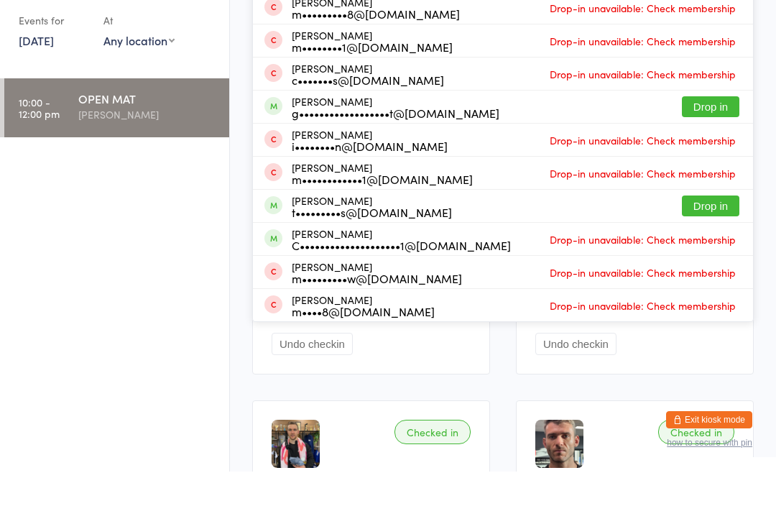
type input "Max"
click at [327, 259] on div "t•••••••••s@[DOMAIN_NAME]" at bounding box center [372, 264] width 160 height 11
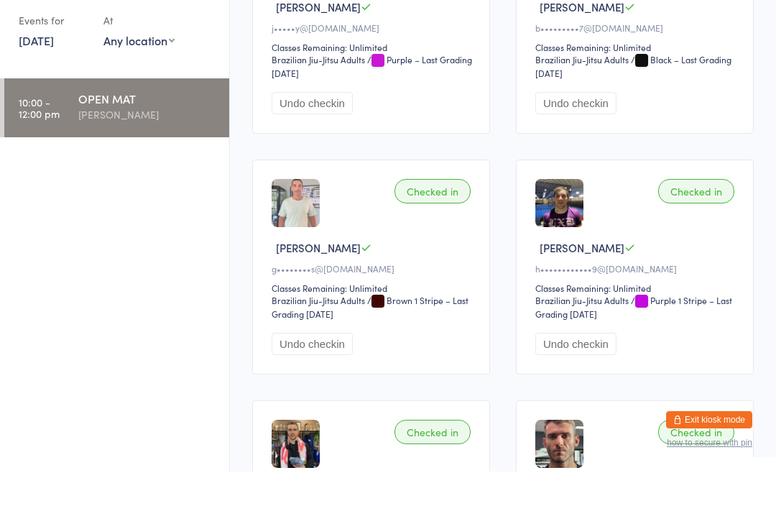
click at [328, 212] on div "Checked in [PERSON_NAME] g••••••••s@[DOMAIN_NAME] Classes Remaining: Unlimited …" at bounding box center [371, 319] width 238 height 215
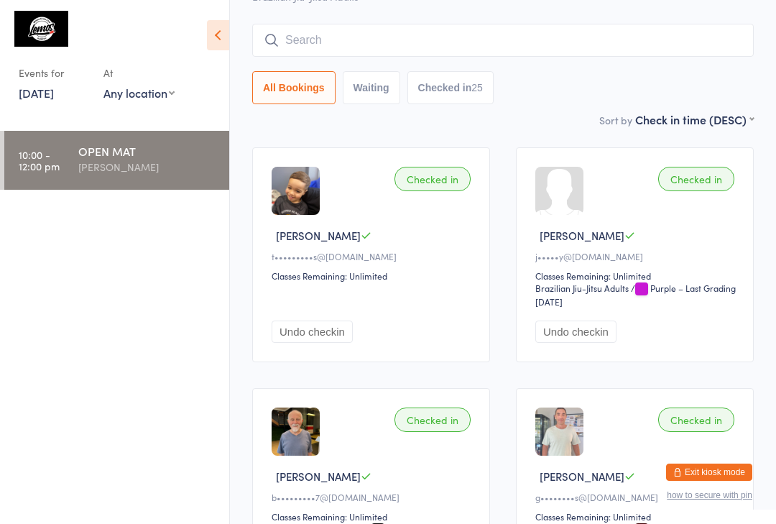
scroll to position [0, 0]
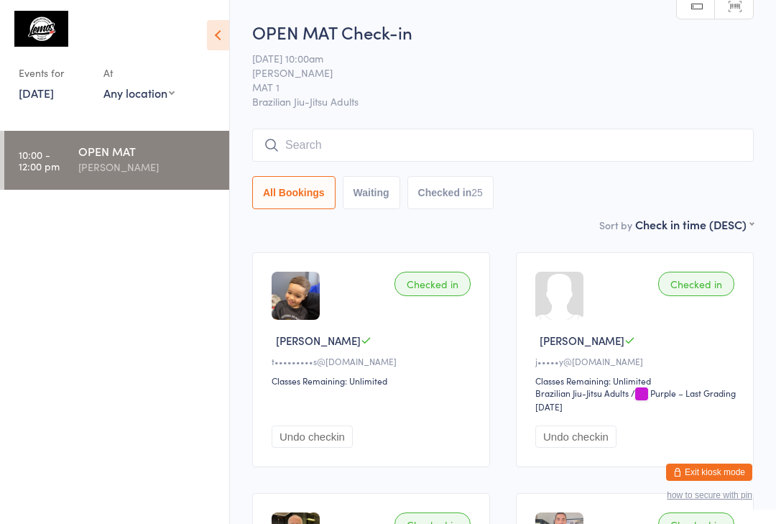
click at [457, 149] on input "search" at bounding box center [502, 145] width 501 height 33
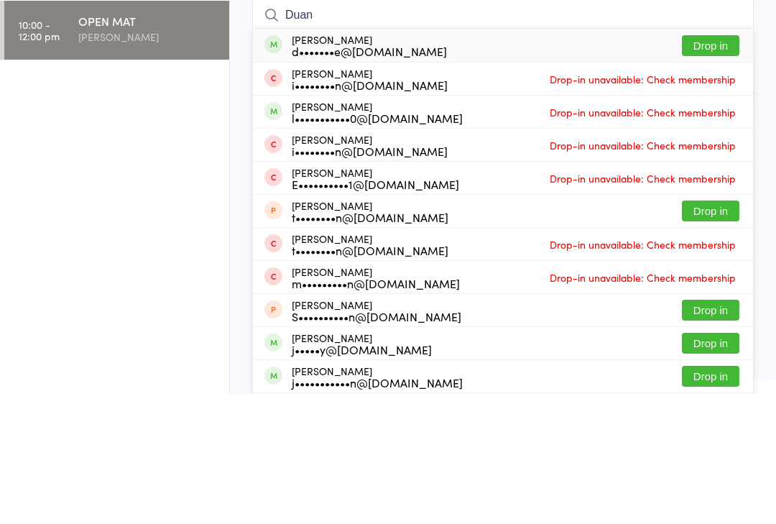
type input "Duan"
click at [708, 165] on button "Drop in" at bounding box center [710, 175] width 57 height 21
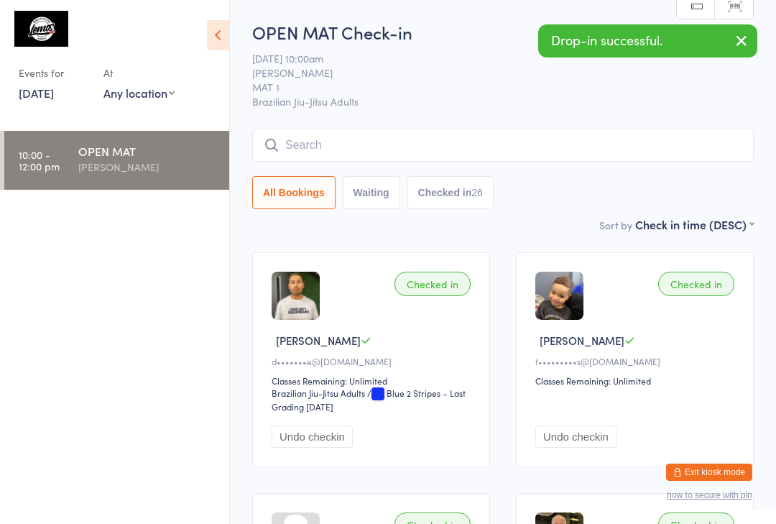
click at [162, 213] on ul "10:00 - 12:00 pm OPEN MAT [PERSON_NAME]" at bounding box center [114, 327] width 229 height 393
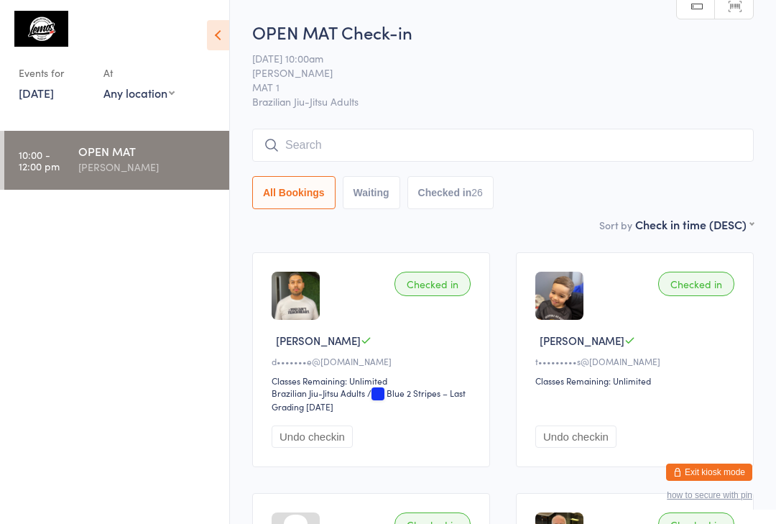
click at [33, 95] on link "[DATE]" at bounding box center [36, 93] width 35 height 16
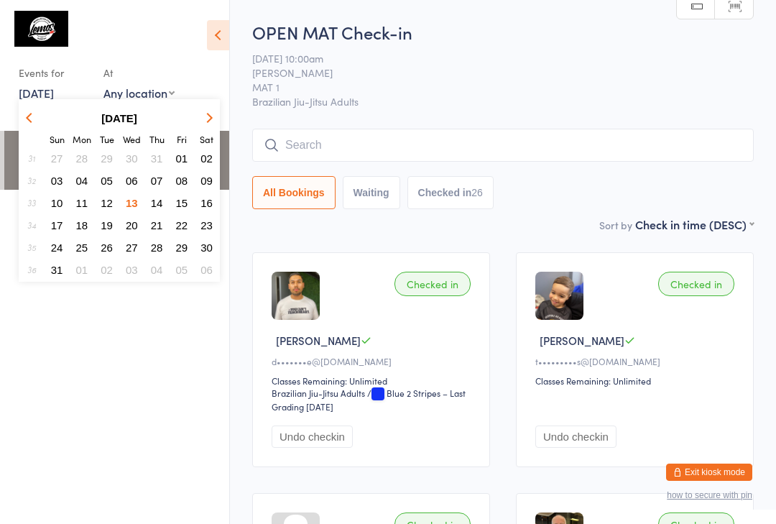
click at [101, 203] on span "12" at bounding box center [107, 203] width 12 height 12
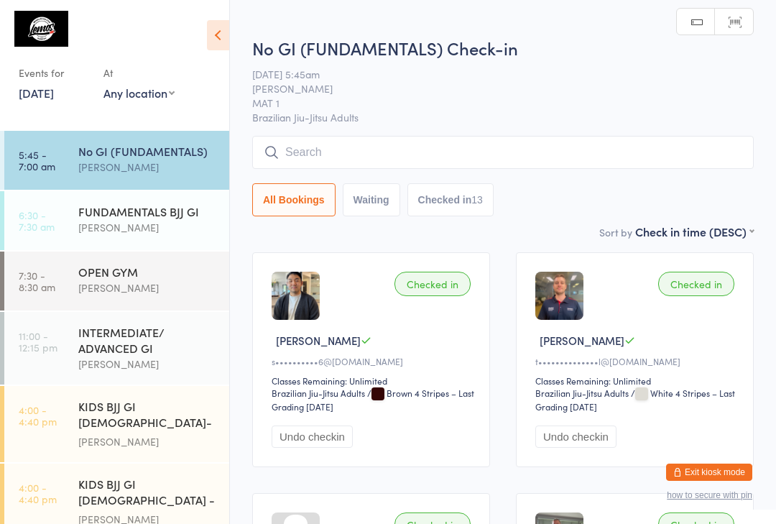
click at [133, 158] on div "No GI (FUNDAMENTALS)" at bounding box center [147, 151] width 139 height 16
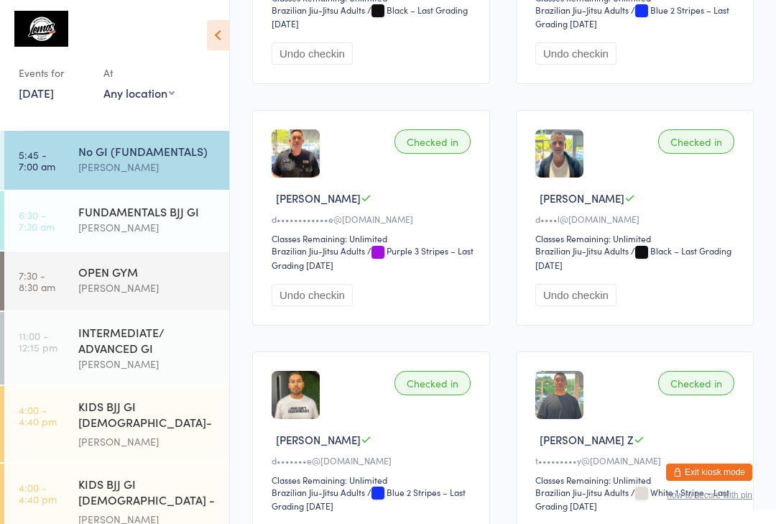
scroll to position [623, 0]
click at [289, 206] on span "[PERSON_NAME]" at bounding box center [318, 198] width 85 height 15
click at [300, 242] on div "Checked in [PERSON_NAME] O d••••••••••••e@[DOMAIN_NAME] Classes Remaining: Unli…" at bounding box center [371, 217] width 238 height 215
click at [277, 177] on img at bounding box center [296, 153] width 48 height 48
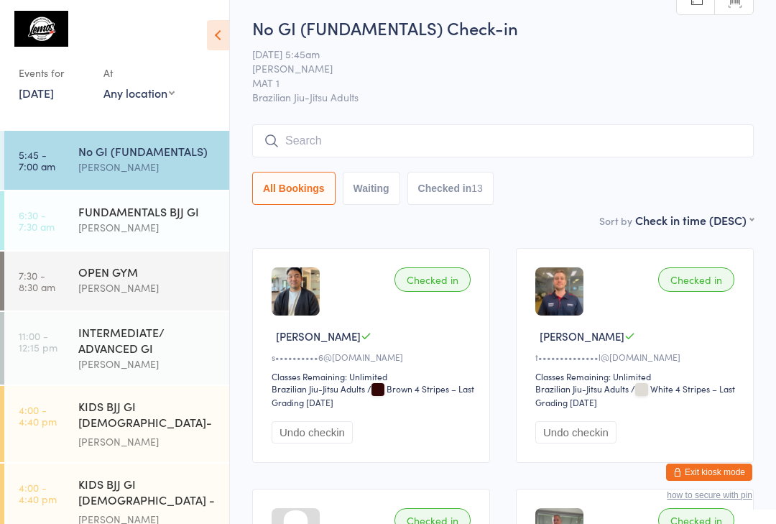
scroll to position [0, 0]
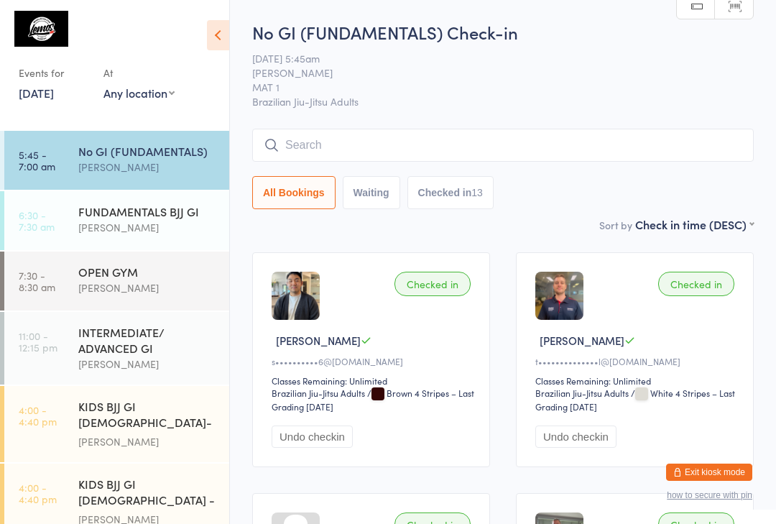
click at [54, 94] on link "[DATE]" at bounding box center [36, 93] width 35 height 16
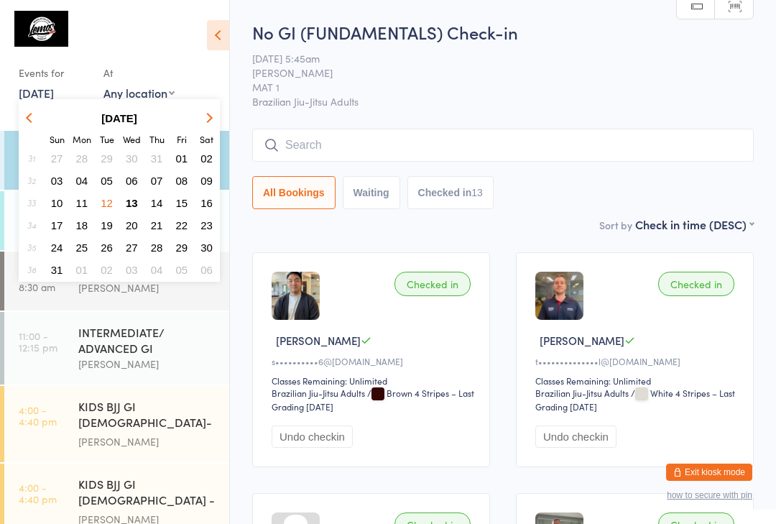
click at [128, 190] on button "06" at bounding box center [132, 180] width 22 height 19
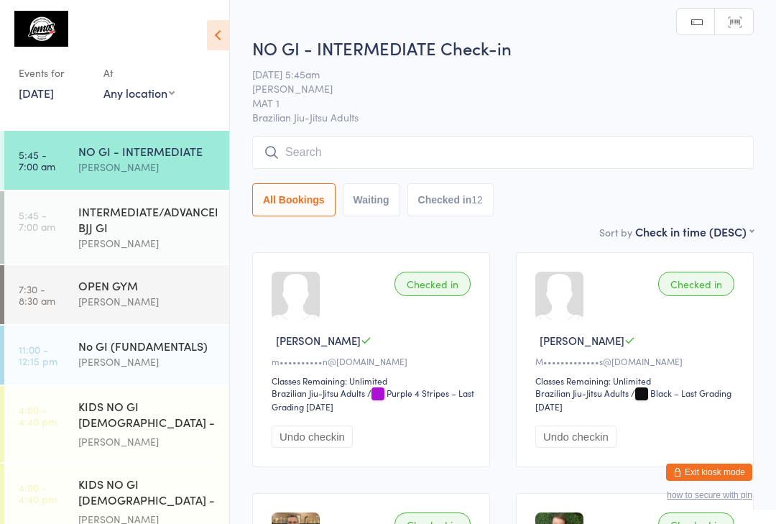
click at [54, 90] on link "[DATE]" at bounding box center [36, 93] width 35 height 16
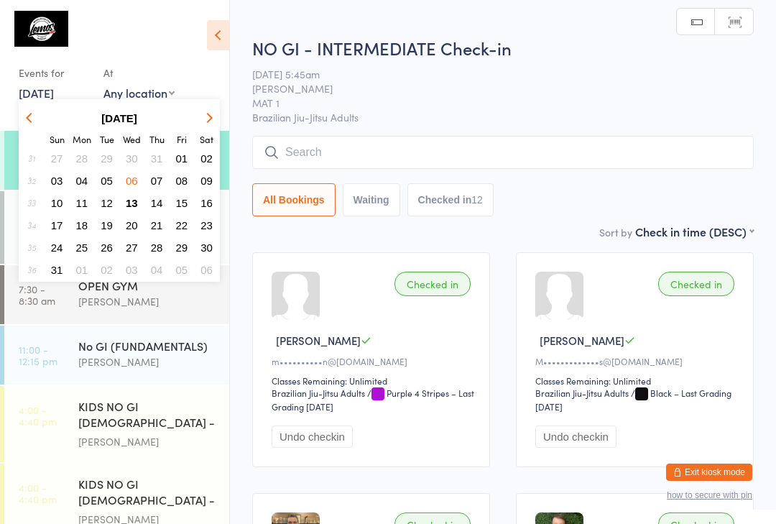
click at [136, 200] on span "13" at bounding box center [132, 203] width 12 height 12
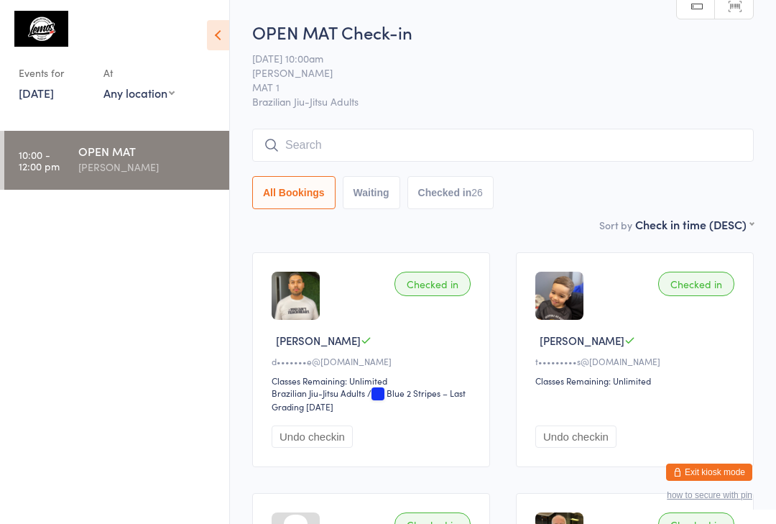
click at [666, 151] on input "search" at bounding box center [502, 145] width 501 height 33
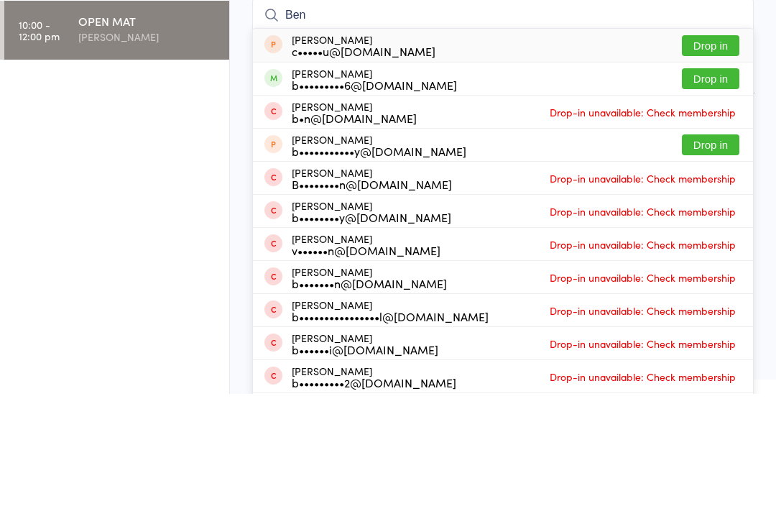
type input "Ben"
click at [731, 198] on button "Drop in" at bounding box center [710, 208] width 57 height 21
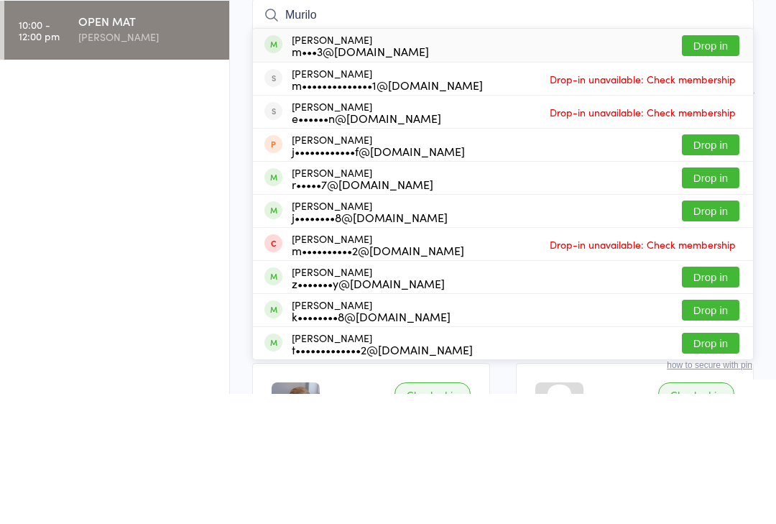
type input "Murilo"
click at [713, 165] on button "Drop in" at bounding box center [710, 175] width 57 height 21
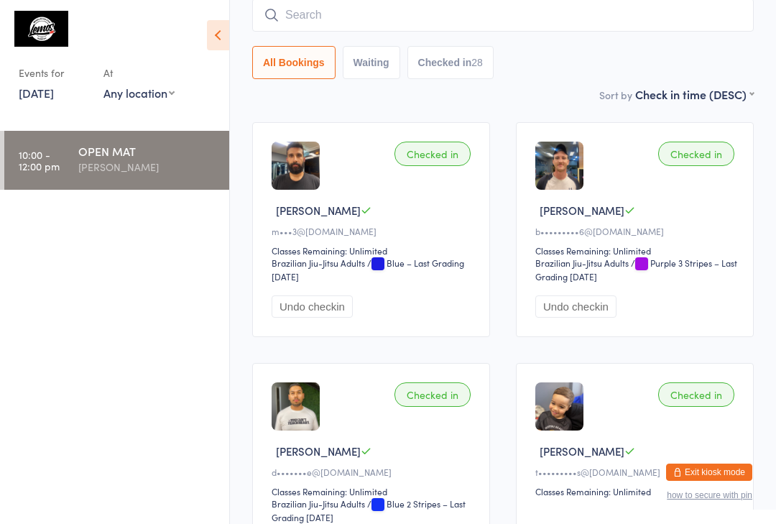
click at [437, 13] on input "search" at bounding box center [502, 15] width 501 height 33
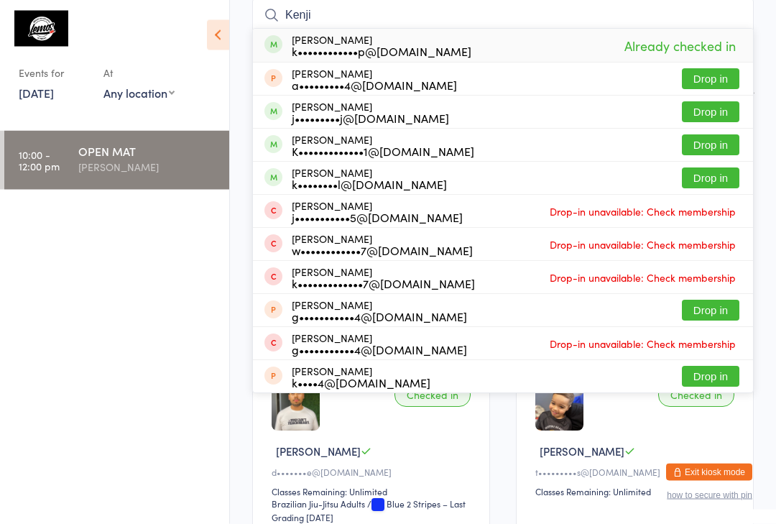
type input "Kenji"
click at [712, 75] on button "Drop in" at bounding box center [710, 79] width 57 height 21
